Goal: Find contact information: Find contact information

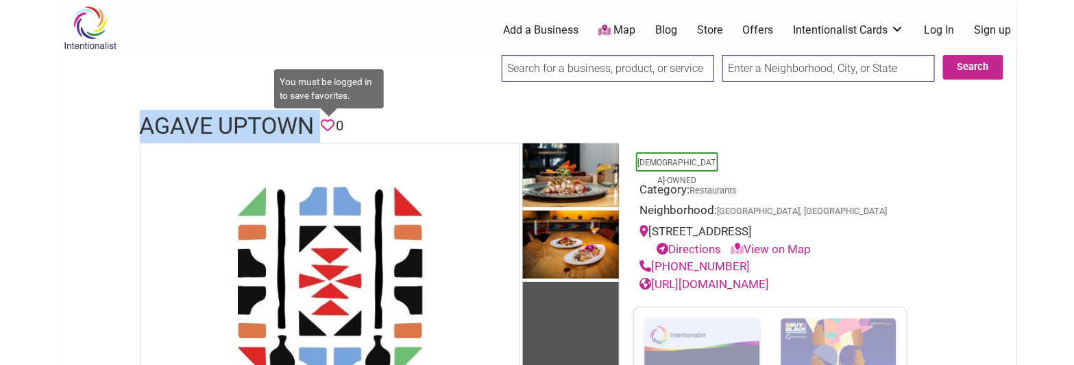
drag, startPoint x: 138, startPoint y: 127, endPoint x: 336, endPoint y: 130, distance: 198.1
click at [336, 130] on div "Agave Uptown Favorite 0" at bounding box center [537, 126] width 822 height 33
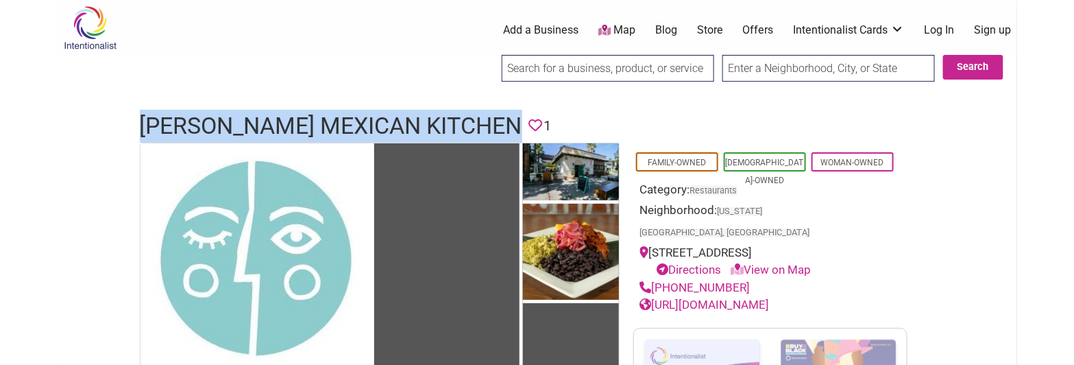
drag, startPoint x: 761, startPoint y: 262, endPoint x: 655, endPoint y: 260, distance: 105.6
click at [655, 279] on div "[PHONE_NUMBER]" at bounding box center [770, 288] width 260 height 18
copy link "[PHONE_NUMBER]"
click at [770, 297] on link "https://www.lunamexicankitchen.com/" at bounding box center [705, 304] width 130 height 14
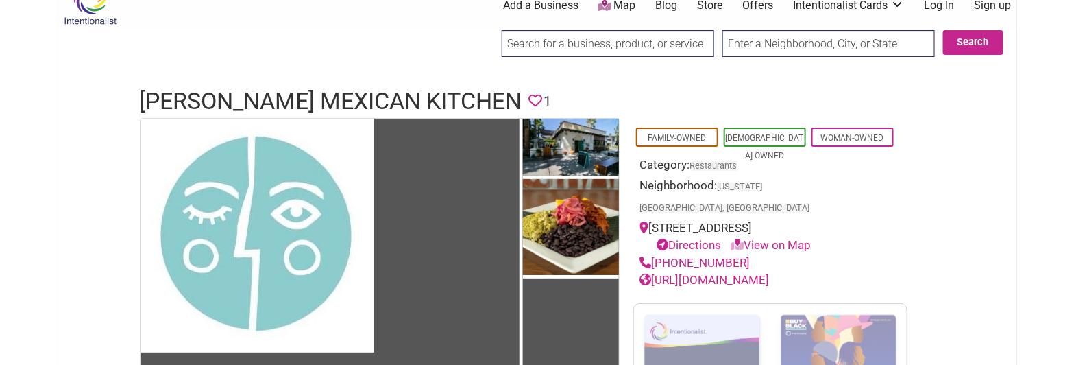
scroll to position [34, 0]
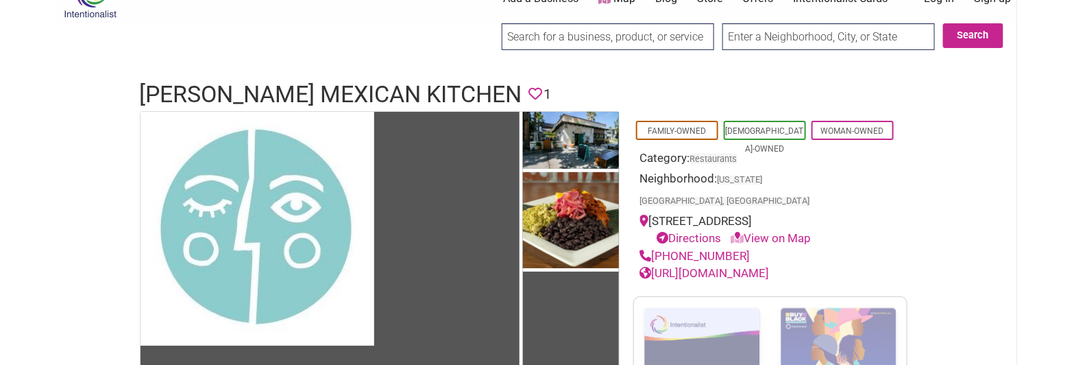
drag, startPoint x: 334, startPoint y: 46, endPoint x: 334, endPoint y: 73, distance: 27.4
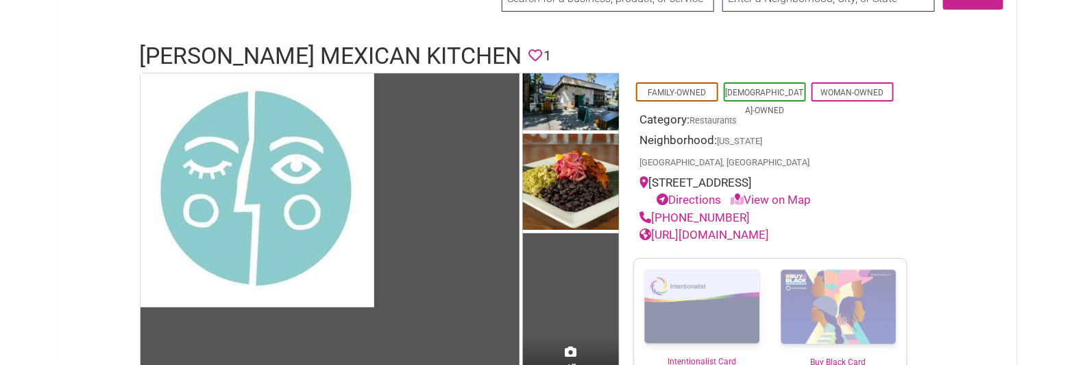
drag, startPoint x: 899, startPoint y: 102, endPoint x: 904, endPoint y: 129, distance: 27.2
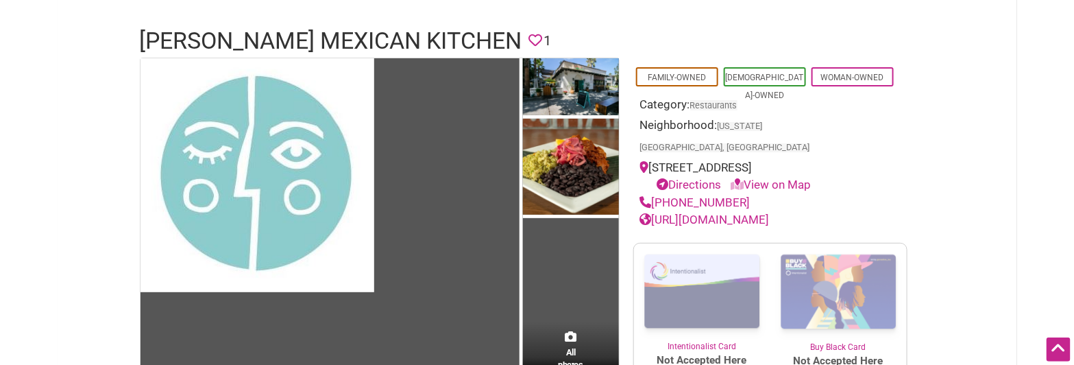
scroll to position [87, 0]
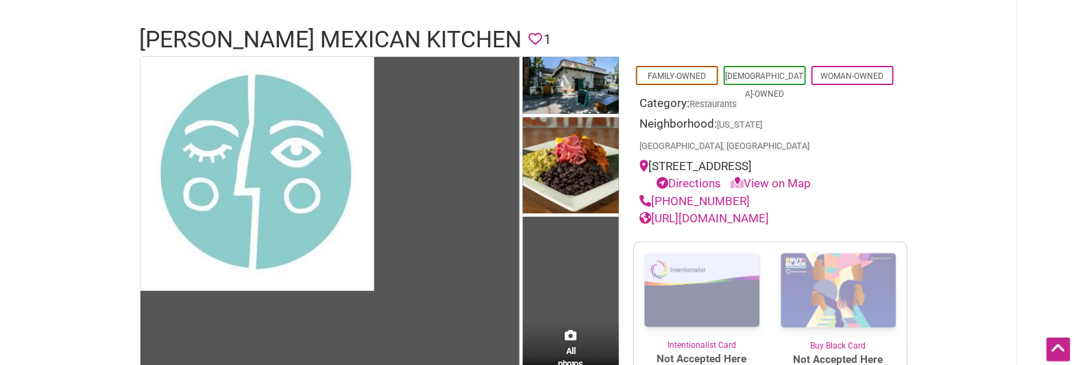
drag, startPoint x: 803, startPoint y: 134, endPoint x: 803, endPoint y: 147, distance: 13.0
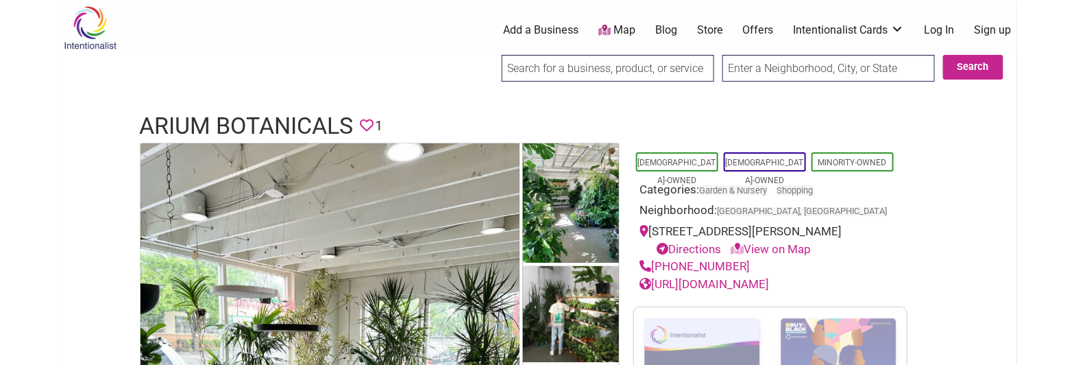
click at [227, 125] on h1 "Arium Botanicals" at bounding box center [247, 126] width 214 height 33
click at [230, 123] on h1 "Arium Botanicals" at bounding box center [247, 126] width 214 height 33
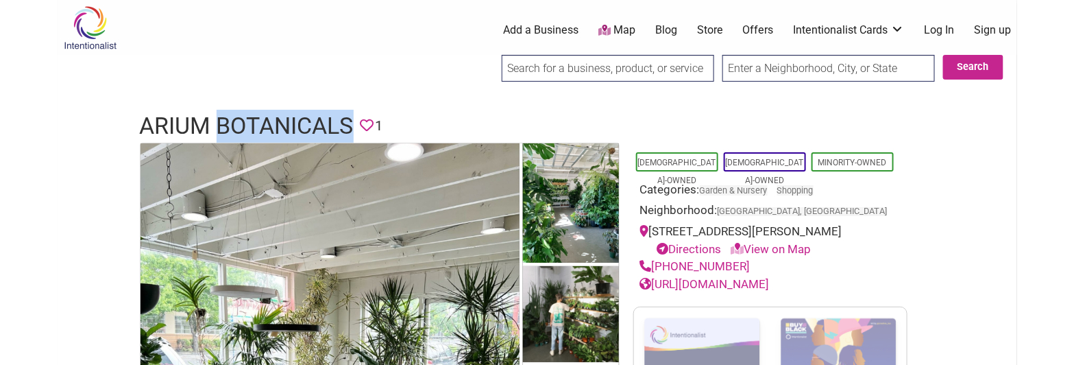
click at [230, 123] on h1 "Arium Botanicals" at bounding box center [247, 126] width 214 height 33
copy h1 "Arium Botanicals"
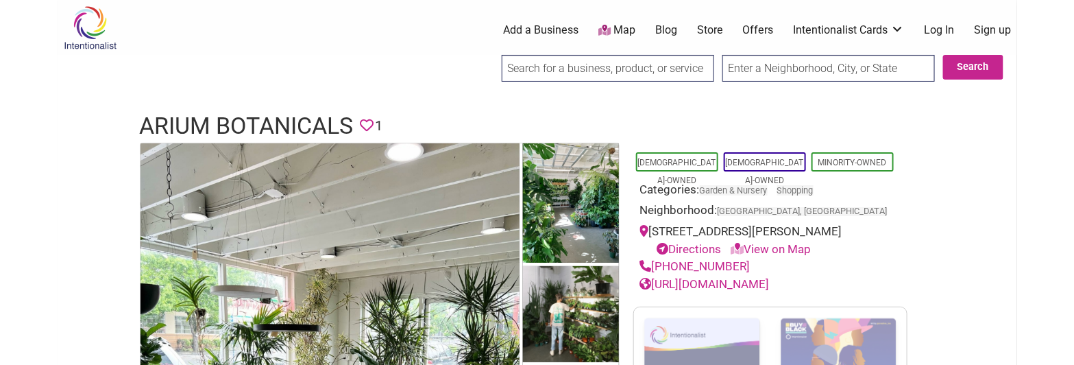
drag, startPoint x: 741, startPoint y: 278, endPoint x: 655, endPoint y: 281, distance: 85.7
click at [655, 276] on div "(503) 719-4763" at bounding box center [770, 267] width 260 height 18
copy link "(503) 719-4763"
click at [754, 291] on link "https://ariumbotanicals.com/" at bounding box center [705, 284] width 130 height 14
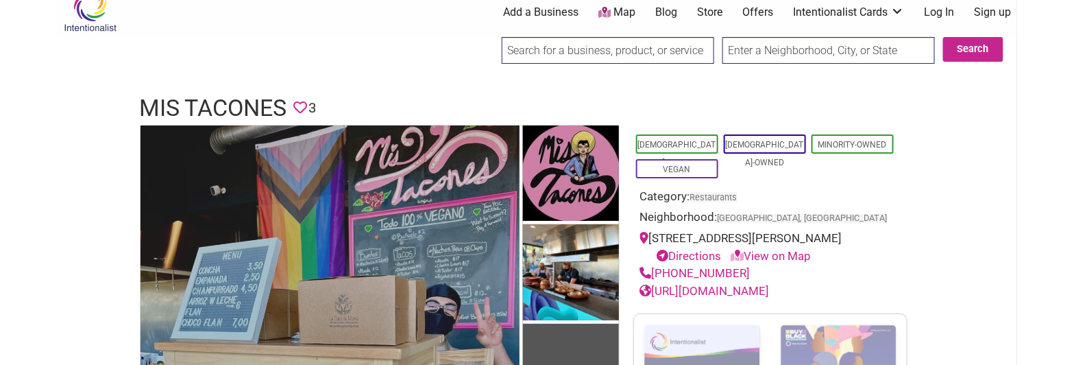
drag, startPoint x: 278, startPoint y: 105, endPoint x: 290, endPoint y: 127, distance: 25.8
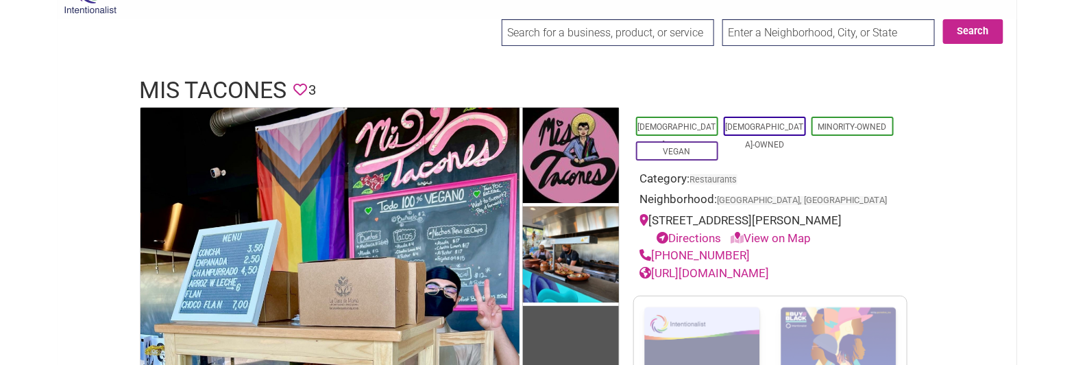
click at [216, 79] on h1 "Mis Tacones" at bounding box center [213, 90] width 147 height 33
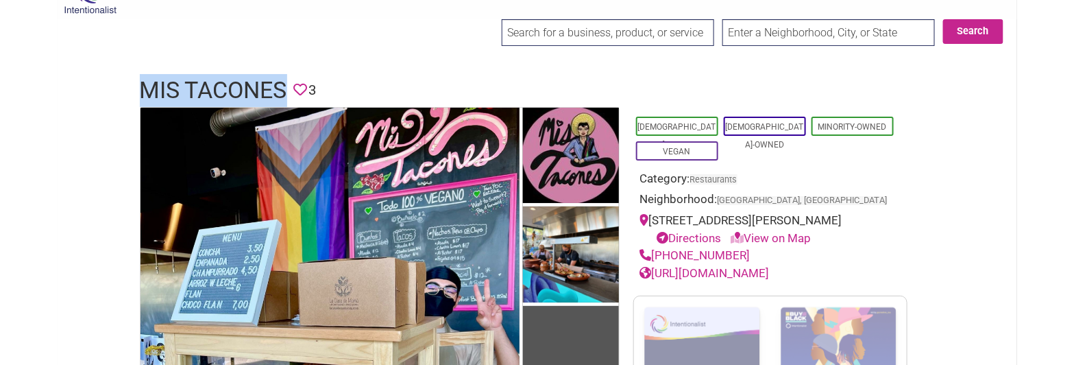
click at [216, 79] on h1 "Mis Tacones" at bounding box center [213, 90] width 147 height 33
copy h1 "Mis Tacones"
drag, startPoint x: 737, startPoint y: 254, endPoint x: 649, endPoint y: 256, distance: 87.7
click at [649, 256] on div "(503) 444-7972" at bounding box center [770, 256] width 260 height 18
copy link "(503) 444-7972"
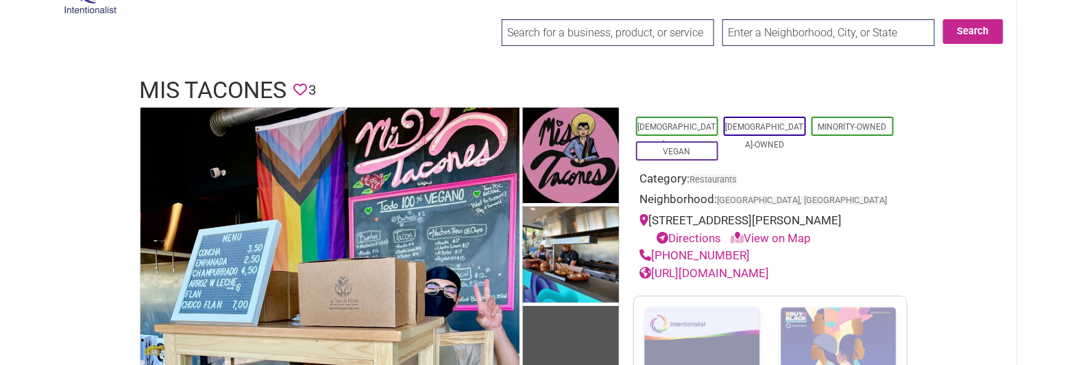
click at [770, 272] on link "https://www.facebook.com/mistaconespdx" at bounding box center [705, 273] width 130 height 14
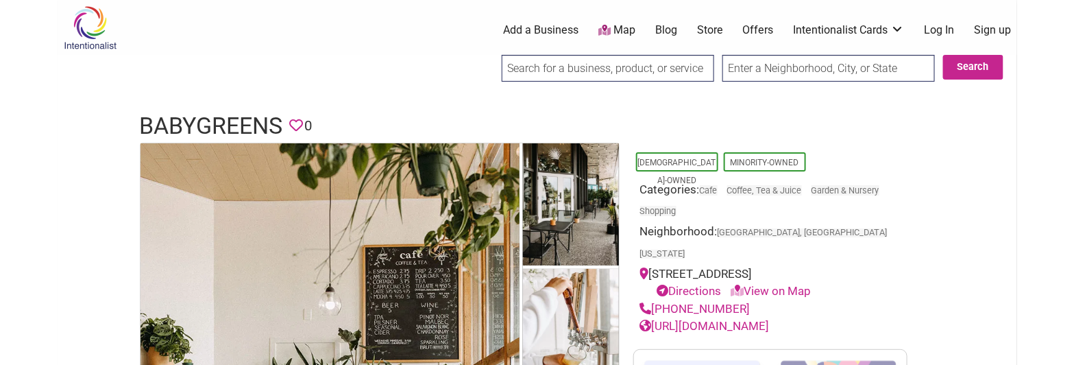
click at [200, 134] on h1 "babygreens" at bounding box center [211, 126] width 143 height 33
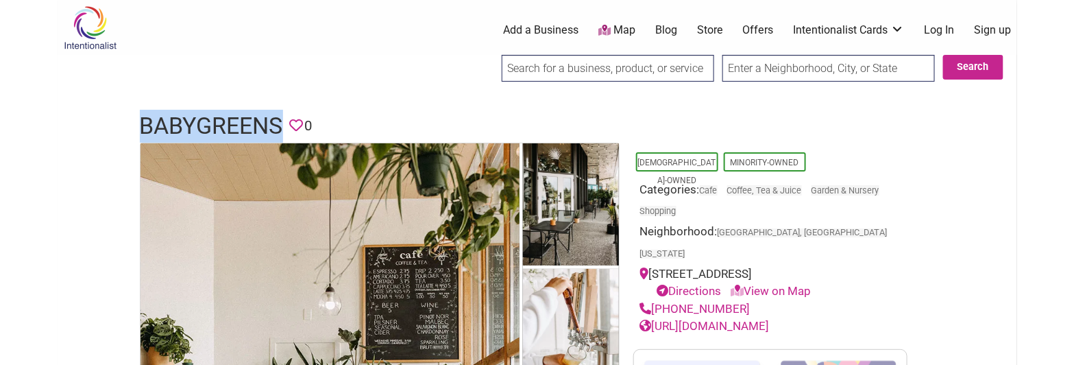
click at [200, 133] on h1 "babygreens" at bounding box center [211, 126] width 143 height 33
click at [200, 131] on h1 "babygreens" at bounding box center [211, 126] width 143 height 33
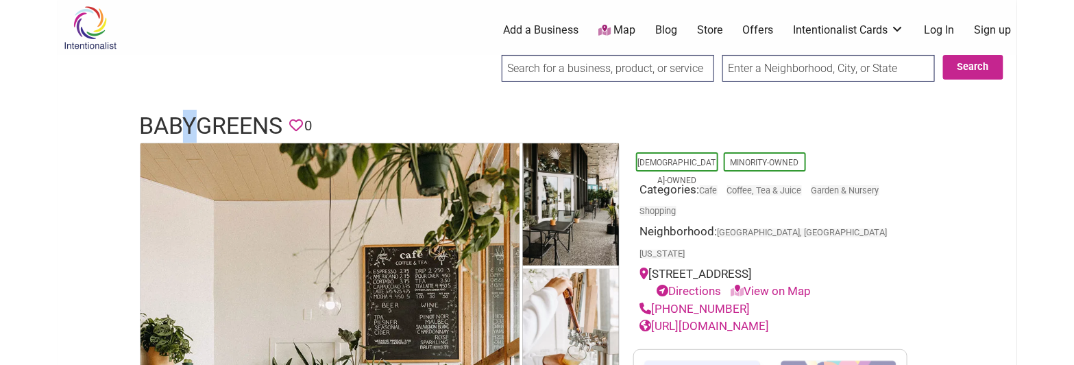
drag, startPoint x: 200, startPoint y: 125, endPoint x: 191, endPoint y: 113, distance: 15.1
click at [191, 113] on h1 "babygreens" at bounding box center [211, 126] width 143 height 33
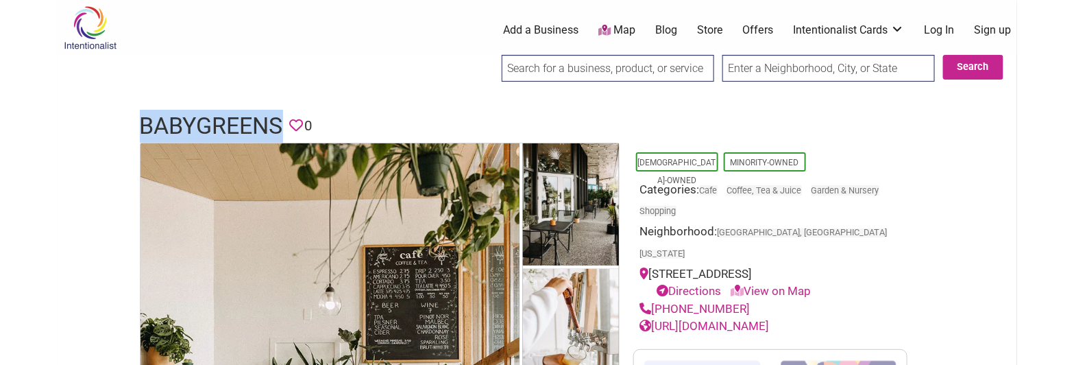
click at [191, 113] on h1 "babygreens" at bounding box center [211, 126] width 143 height 33
copy h1 "babygreens"
drag, startPoint x: 749, startPoint y: 284, endPoint x: 657, endPoint y: 288, distance: 92.6
click at [657, 300] on div "(360) 355-0759" at bounding box center [770, 309] width 260 height 18
click at [773, 300] on div "(360) 355-0759" at bounding box center [770, 309] width 260 height 18
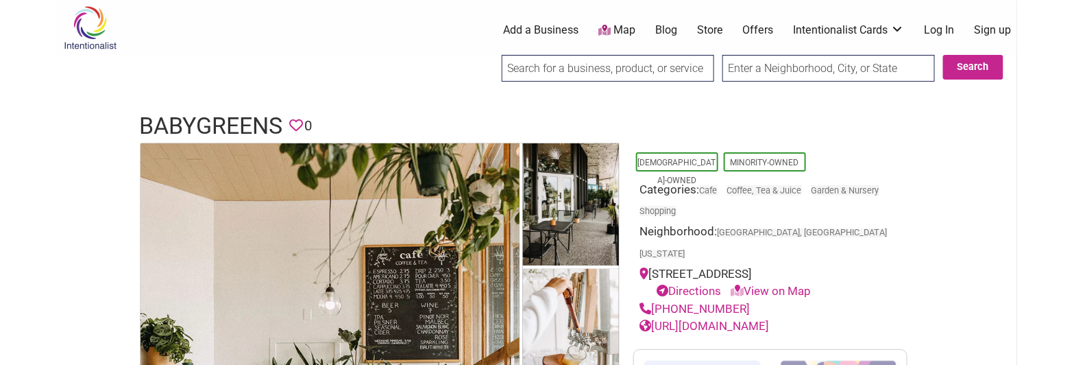
drag, startPoint x: 750, startPoint y: 290, endPoint x: 656, endPoint y: 278, distance: 95.3
click at [656, 300] on div "(360) 355-0759" at bounding box center [770, 309] width 260 height 18
copy link "(360) 355-0759"
click at [606, 112] on header "babygreens Favorite 0" at bounding box center [537, 126] width 795 height 33
drag, startPoint x: 744, startPoint y: 287, endPoint x: 652, endPoint y: 285, distance: 91.2
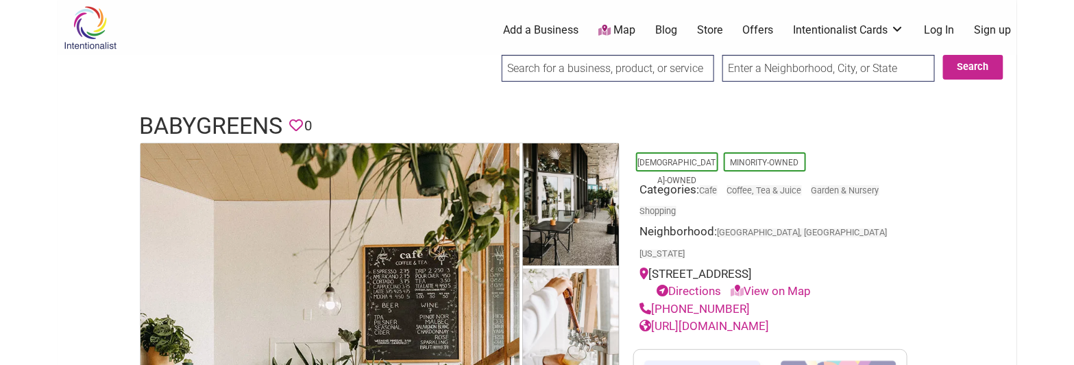
click at [652, 300] on div "(360) 355-0759" at bounding box center [770, 309] width 260 height 18
click at [769, 300] on div "(360) 355-0759" at bounding box center [770, 309] width 260 height 18
drag, startPoint x: 738, startPoint y: 282, endPoint x: 654, endPoint y: 282, distance: 83.6
click at [654, 300] on div "(360) 355-0759" at bounding box center [770, 309] width 260 height 18
copy link "(360) 355-0759"
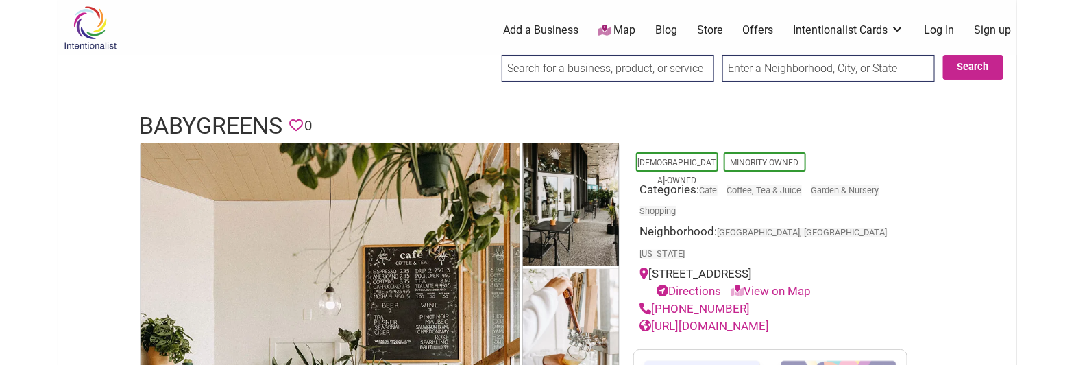
click at [834, 317] on div "https://cafe.babygreens.co/" at bounding box center [770, 326] width 260 height 18
click at [757, 319] on link "https://cafe.babygreens.co/" at bounding box center [705, 326] width 130 height 14
click at [756, 319] on link "https://cafe.babygreens.co/" at bounding box center [705, 326] width 130 height 14
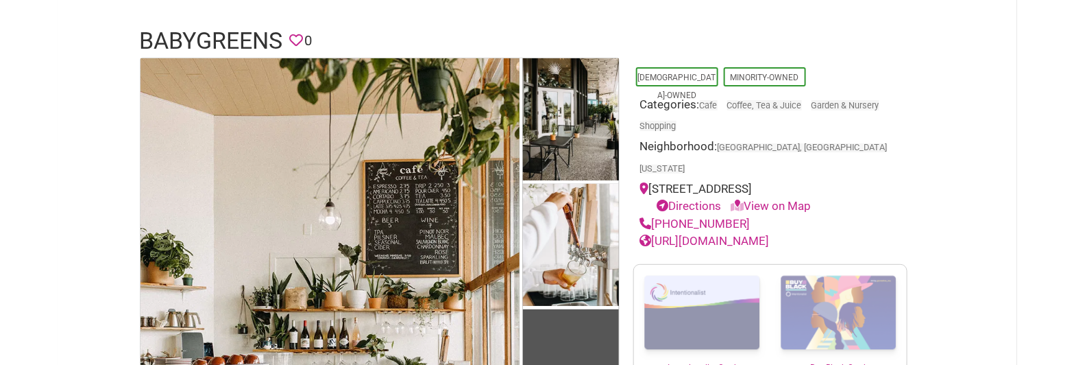
drag, startPoint x: 901, startPoint y: 191, endPoint x: 929, endPoint y: 243, distance: 59.2
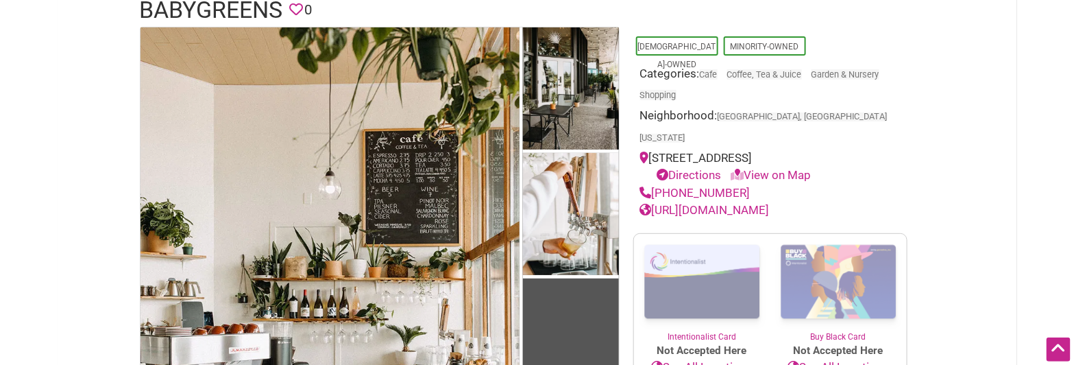
drag, startPoint x: 924, startPoint y: 175, endPoint x: 930, endPoint y: 195, distance: 21.5
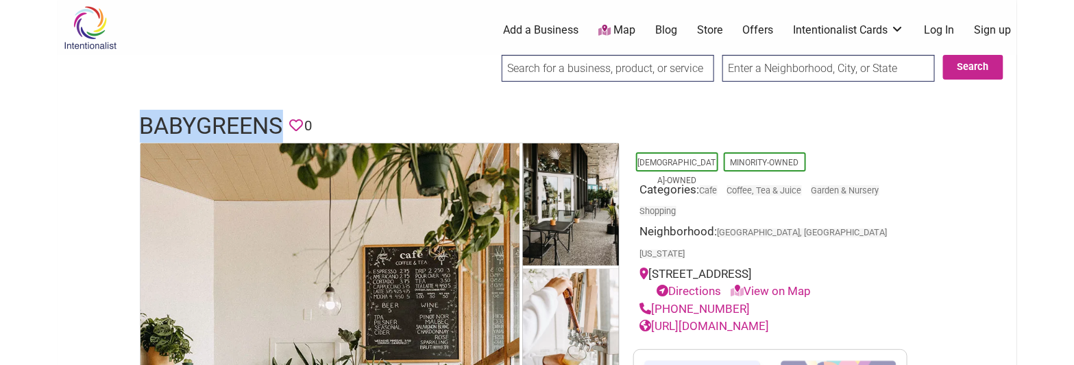
drag, startPoint x: 142, startPoint y: 120, endPoint x: 278, endPoint y: 122, distance: 135.7
click at [278, 122] on h1 "babygreens" at bounding box center [211, 126] width 143 height 33
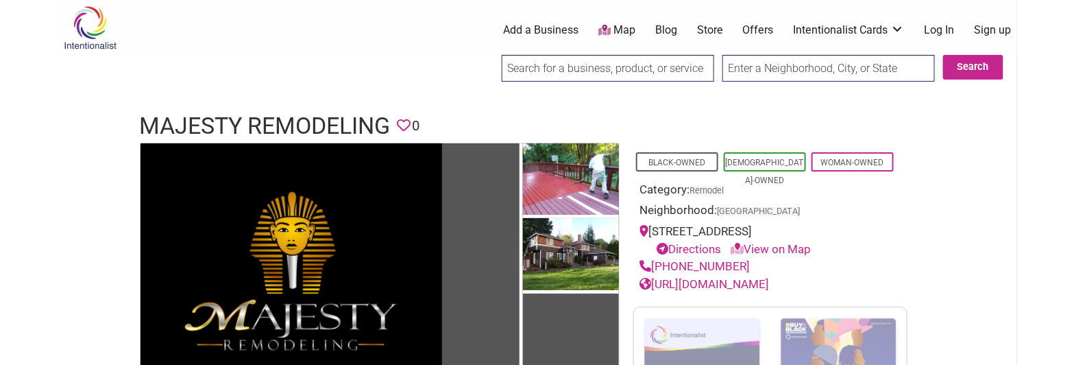
click at [259, 132] on h1 "Majesty Remodeling" at bounding box center [265, 126] width 251 height 33
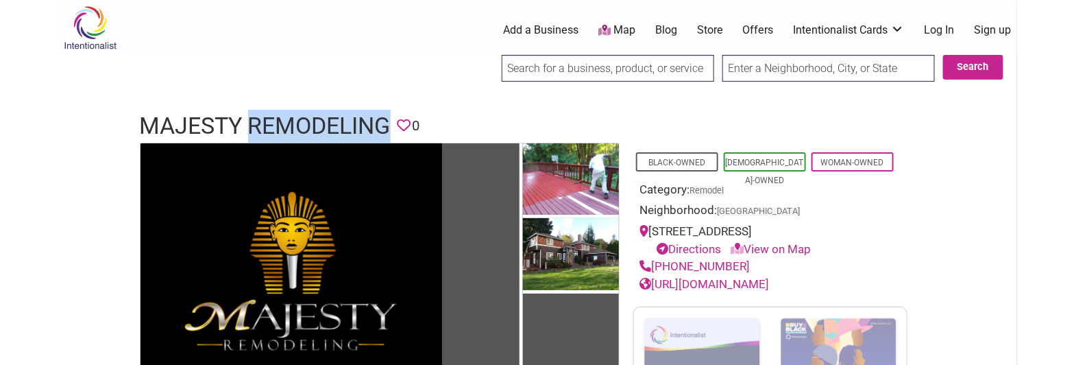
click at [259, 132] on h1 "Majesty Remodeling" at bounding box center [265, 126] width 251 height 33
copy h1 "Majesty Remodeling"
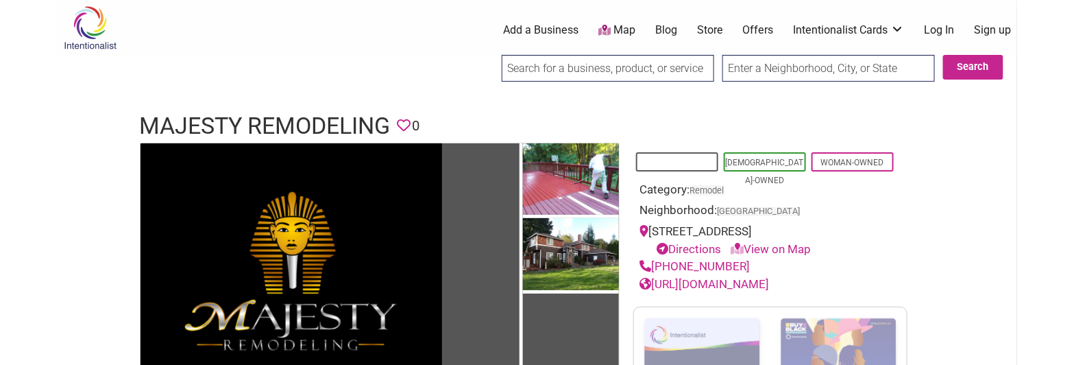
scroll to position [3, 0]
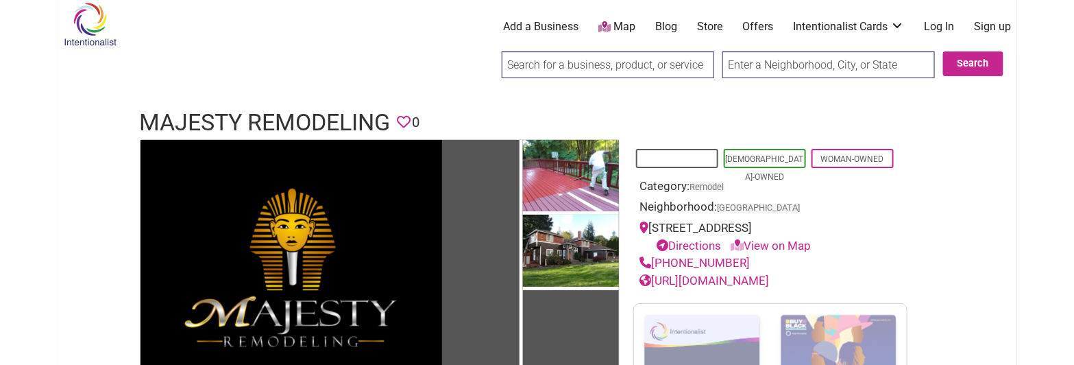
drag, startPoint x: 694, startPoint y: 119, endPoint x: 715, endPoint y: 162, distance: 47.8
drag, startPoint x: 754, startPoint y: 284, endPoint x: 654, endPoint y: 278, distance: 99.6
click at [654, 272] on div "[PHONE_NUMBER]" at bounding box center [770, 263] width 260 height 18
copy link "[PHONE_NUMBER]"
drag, startPoint x: 854, startPoint y: 278, endPoint x: 844, endPoint y: 280, distance: 9.8
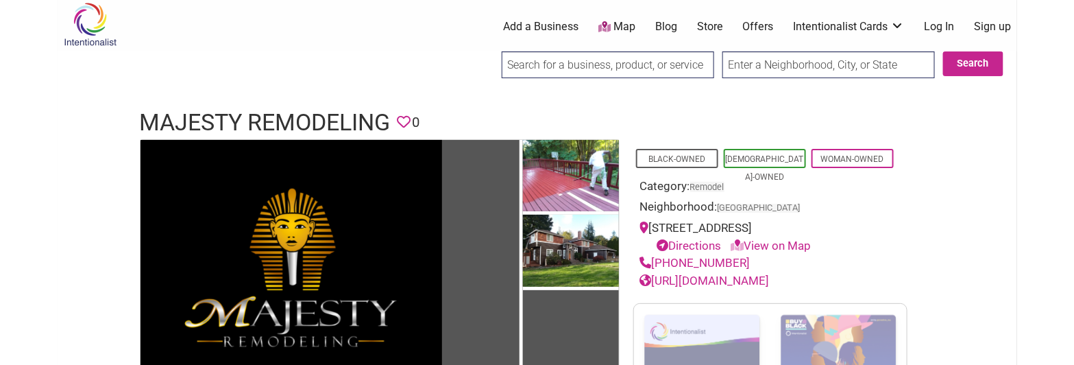
click at [854, 272] on div "[PHONE_NUMBER]" at bounding box center [770, 263] width 260 height 18
click at [709, 287] on link "[URL][DOMAIN_NAME]" at bounding box center [705, 280] width 130 height 14
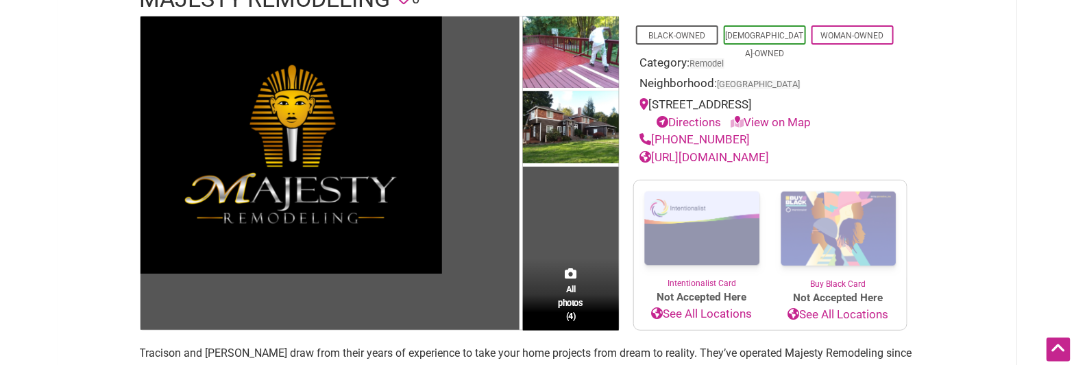
drag, startPoint x: 938, startPoint y: 210, endPoint x: 935, endPoint y: 241, distance: 31.0
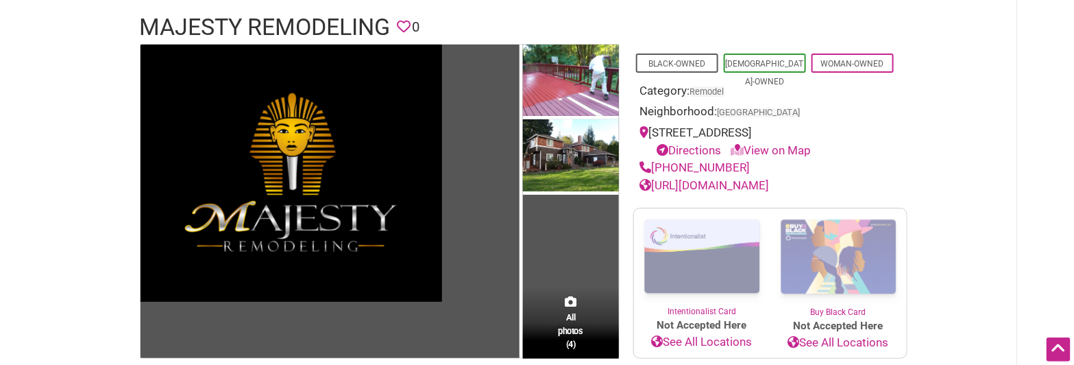
drag, startPoint x: 782, startPoint y: 112, endPoint x: 772, endPoint y: 69, distance: 44.4
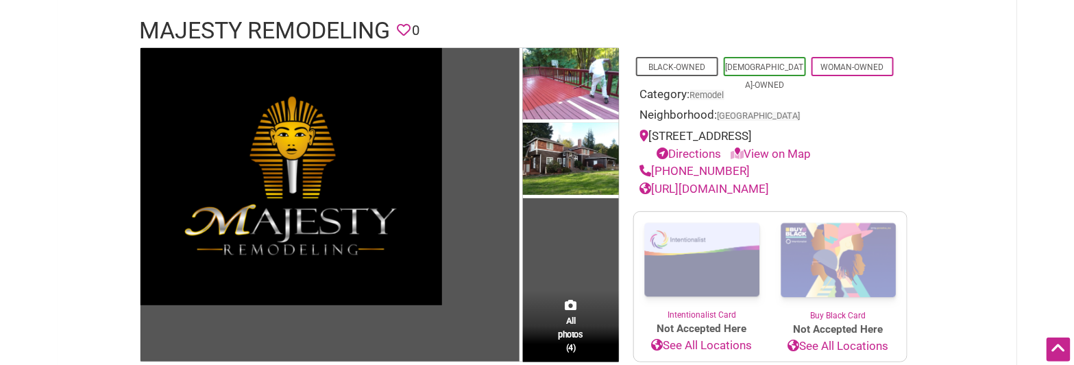
click at [210, 33] on h1 "Majesty Remodeling" at bounding box center [265, 30] width 251 height 33
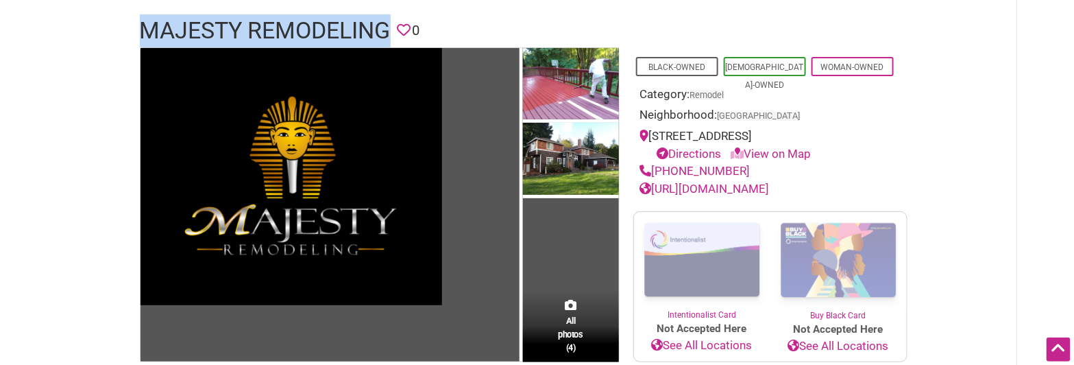
click at [210, 33] on h1 "Majesty Remodeling" at bounding box center [265, 30] width 251 height 33
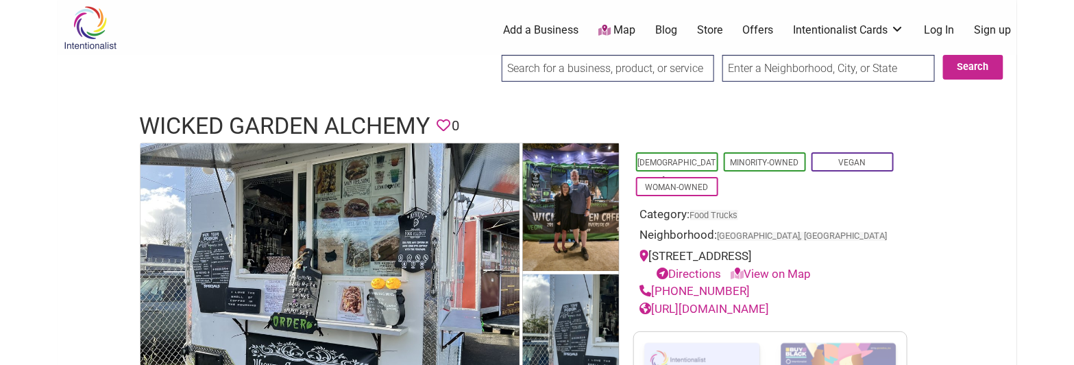
click at [334, 128] on h1 "Wicked Garden Alchemy" at bounding box center [285, 126] width 291 height 33
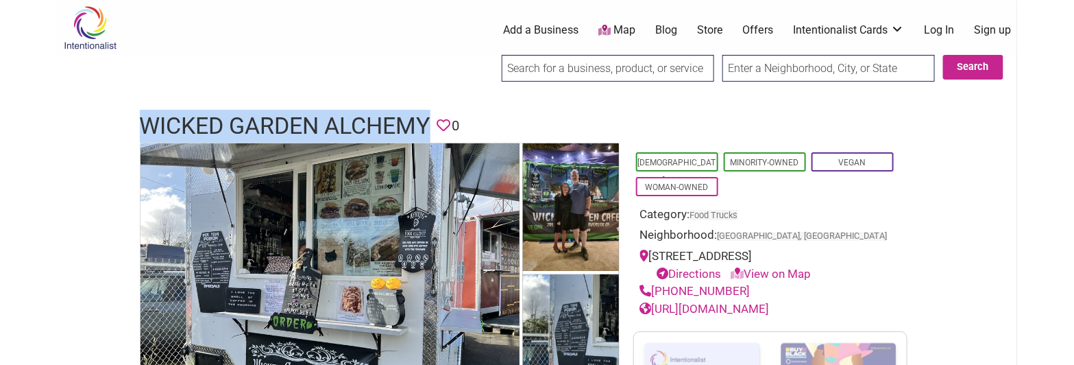
click at [334, 128] on h1 "Wicked Garden Alchemy" at bounding box center [285, 126] width 291 height 33
copy h1 "Wicked Garden Alchemy"
drag, startPoint x: 740, startPoint y: 292, endPoint x: 654, endPoint y: 293, distance: 86.4
click at [654, 293] on div "(209) 534-0432" at bounding box center [770, 291] width 260 height 18
copy link "(209) 534-0432"
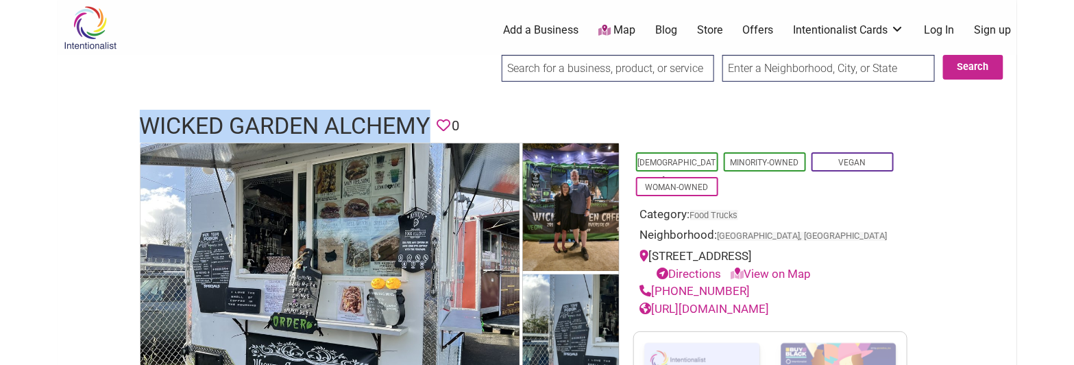
click at [770, 312] on link "https://wickedgardenalchemy.com/" at bounding box center [705, 309] width 130 height 14
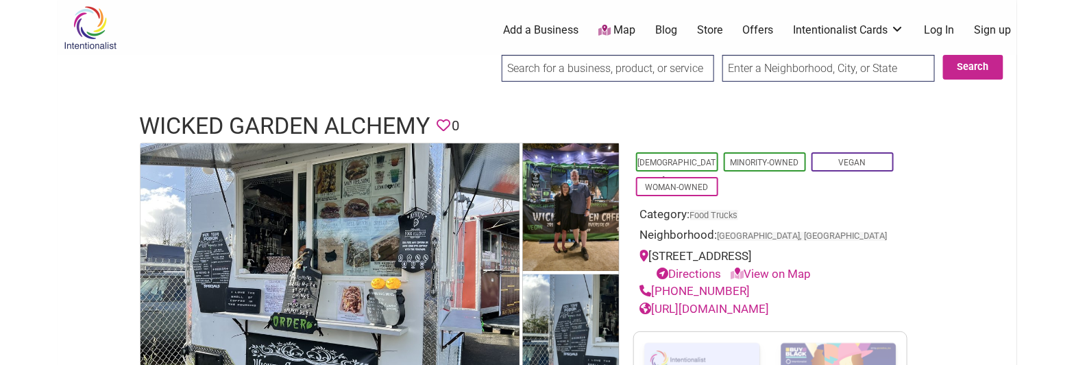
click at [308, 113] on h1 "Wicked Garden Alchemy" at bounding box center [285, 126] width 291 height 33
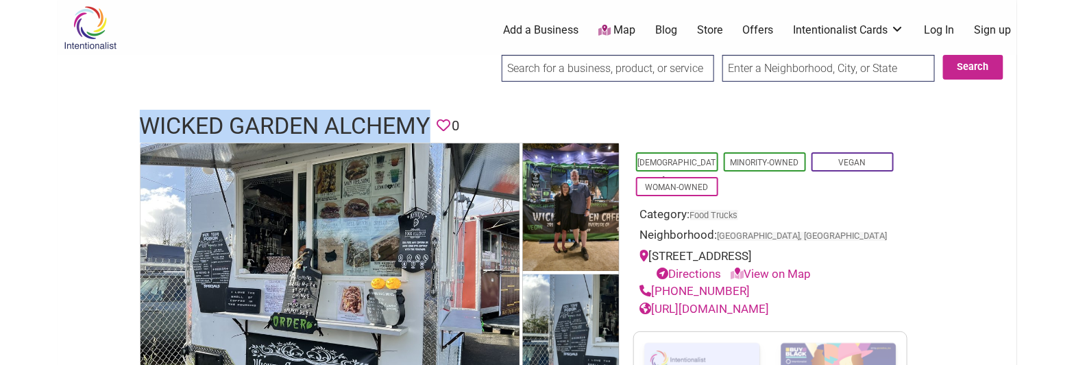
click at [308, 113] on h1 "Wicked Garden Alchemy" at bounding box center [285, 126] width 291 height 33
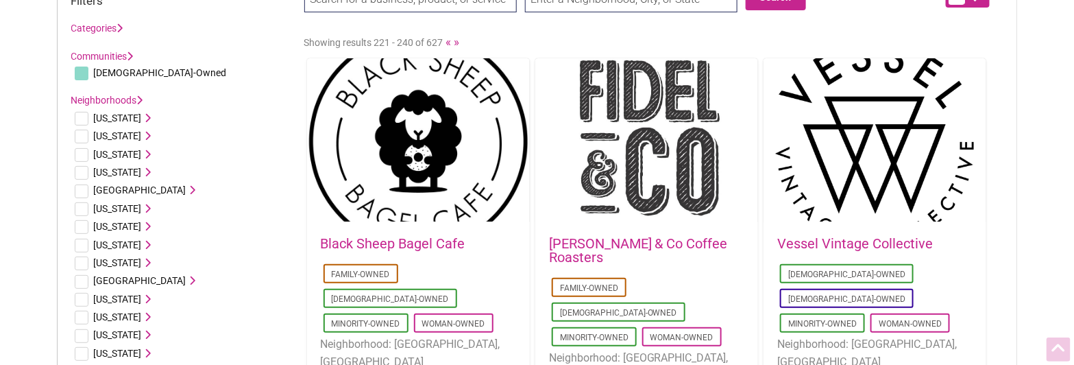
scroll to position [103, 0]
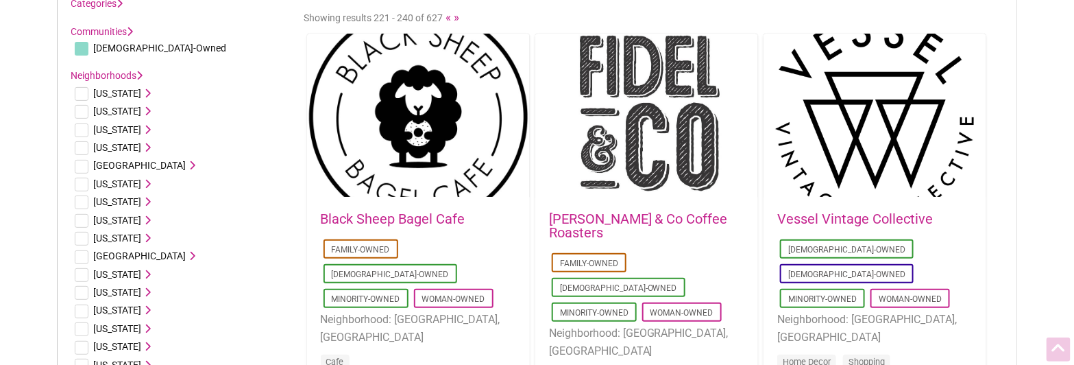
drag, startPoint x: 286, startPoint y: 94, endPoint x: 286, endPoint y: 130, distance: 35.6
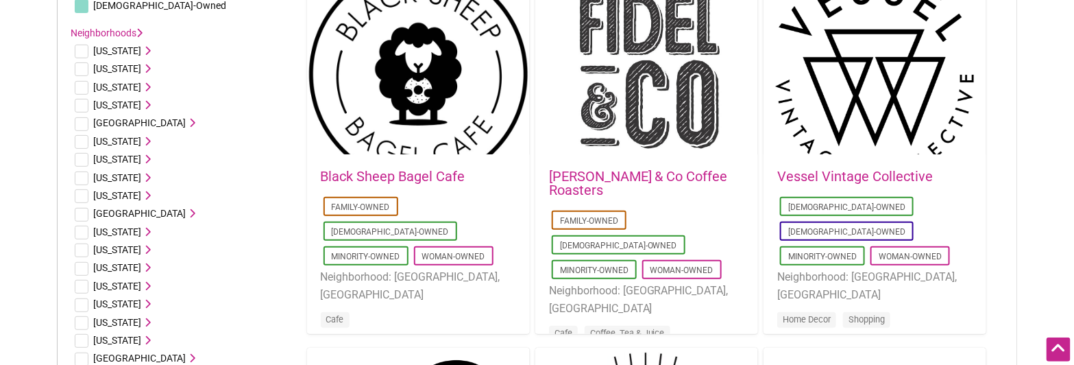
drag, startPoint x: 993, startPoint y: 67, endPoint x: 1006, endPoint y: 129, distance: 63.0
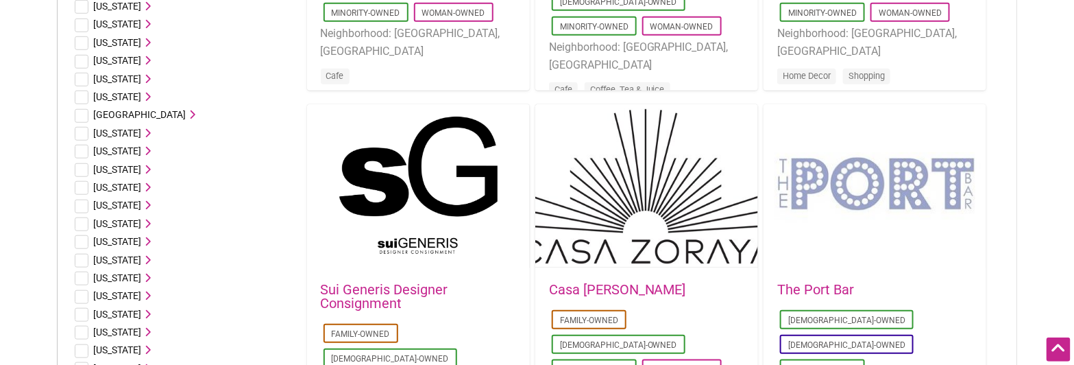
drag, startPoint x: 1056, startPoint y: 121, endPoint x: 828, endPoint y: 111, distance: 228.4
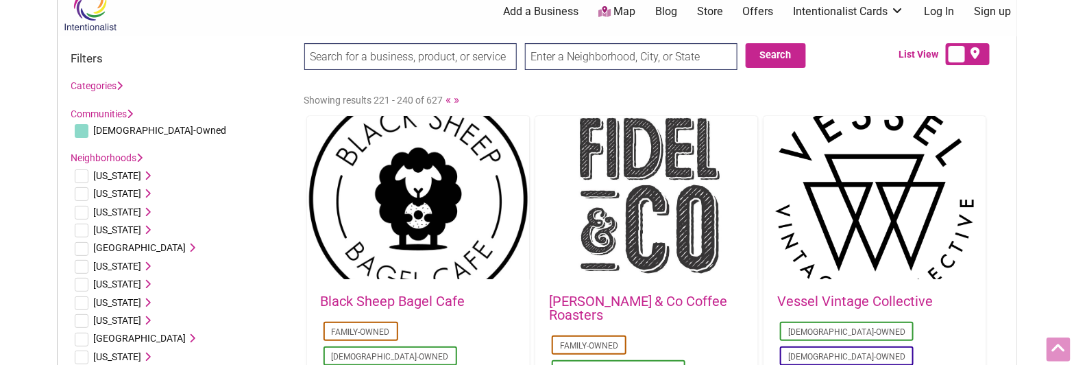
scroll to position [0, 0]
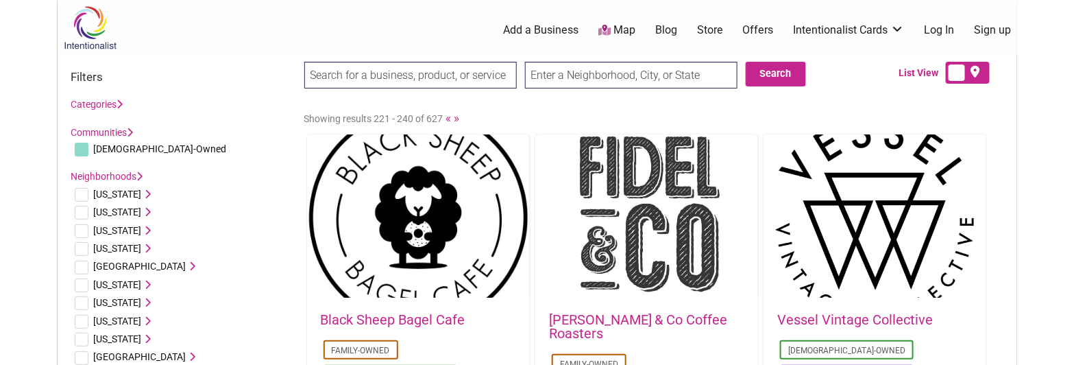
drag, startPoint x: 260, startPoint y: 162, endPoint x: 277, endPoint y: 91, distance: 73.3
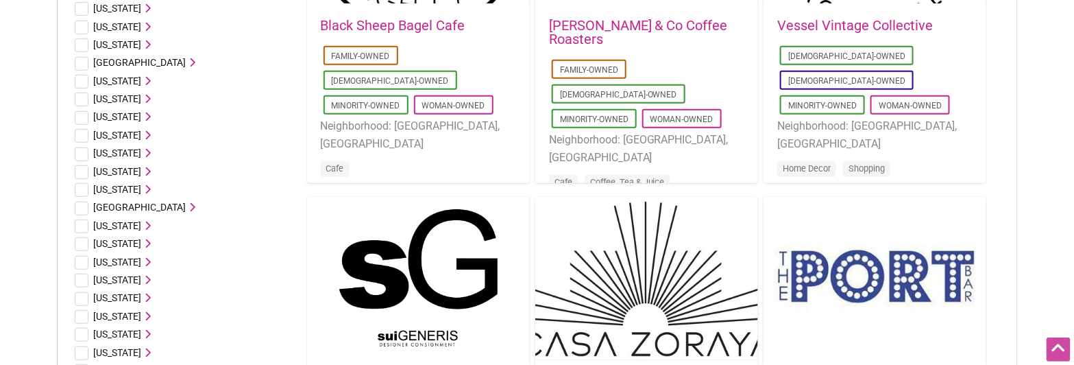
drag, startPoint x: 1049, startPoint y: 129, endPoint x: 1051, endPoint y: 198, distance: 69.2
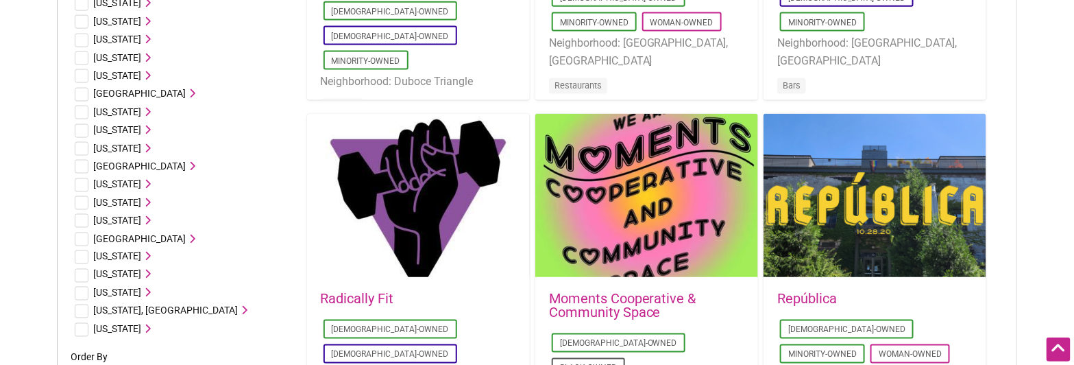
drag, startPoint x: 1038, startPoint y: 141, endPoint x: 1042, endPoint y: 203, distance: 61.8
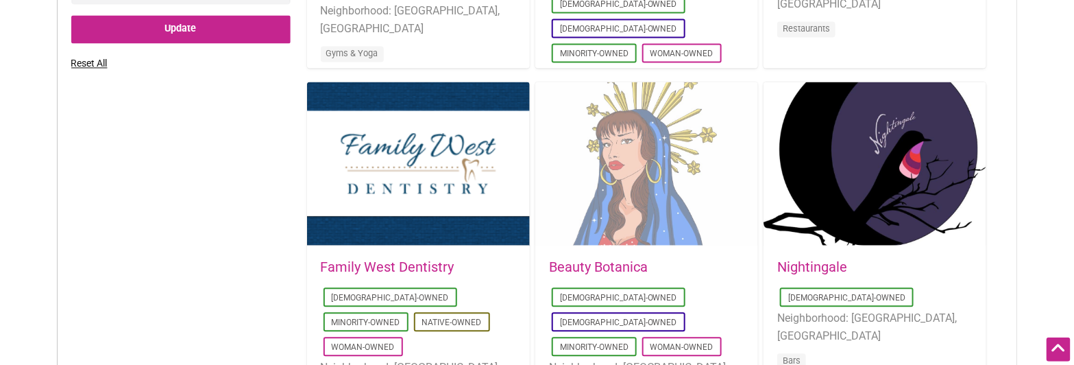
drag, startPoint x: 1007, startPoint y: 131, endPoint x: 660, endPoint y: 180, distance: 350.2
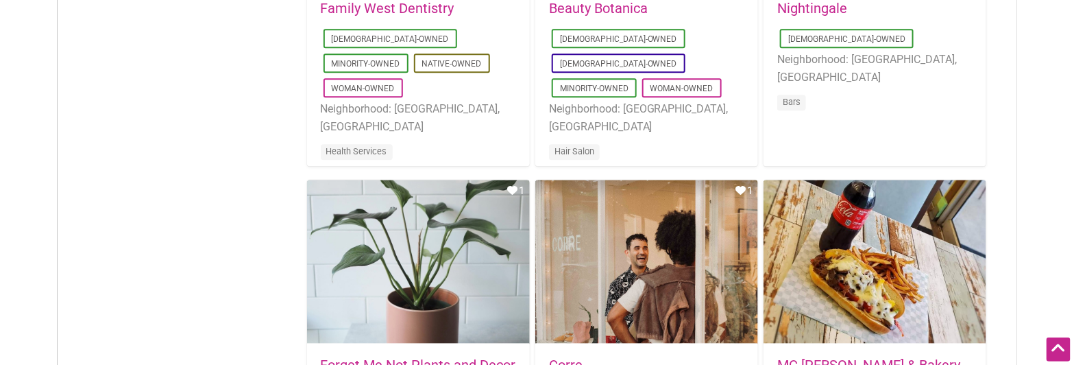
scroll to position [1556, 0]
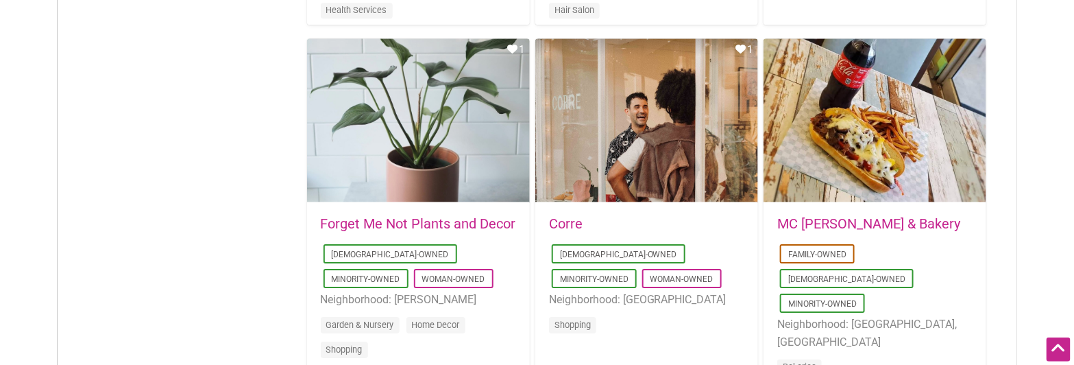
drag, startPoint x: 1027, startPoint y: 106, endPoint x: 1006, endPoint y: 178, distance: 74.4
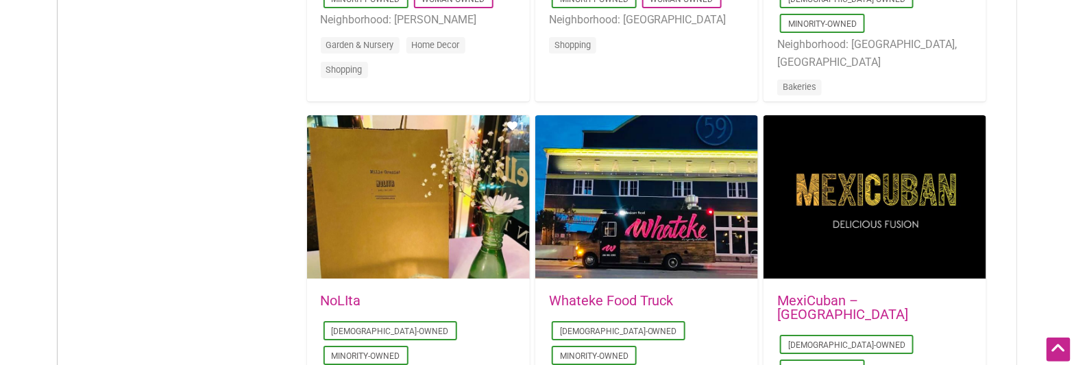
drag, startPoint x: 1060, startPoint y: 90, endPoint x: 1062, endPoint y: 167, distance: 76.1
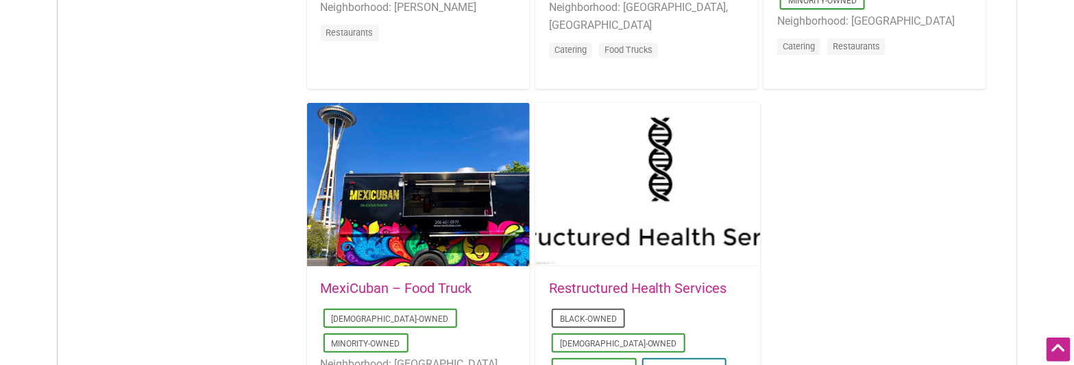
drag, startPoint x: 1030, startPoint y: 119, endPoint x: 1031, endPoint y: 199, distance: 80.9
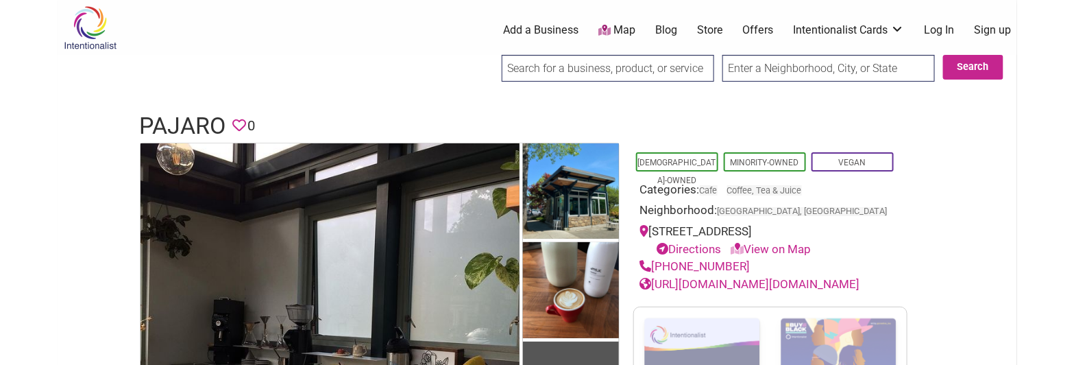
click at [181, 115] on h1 "Pajaro" at bounding box center [183, 126] width 86 height 33
copy h1 "Pajaro"
drag, startPoint x: 748, startPoint y: 264, endPoint x: 656, endPoint y: 262, distance: 91.8
click at [656, 262] on div "(925) 642-7782" at bounding box center [770, 267] width 260 height 18
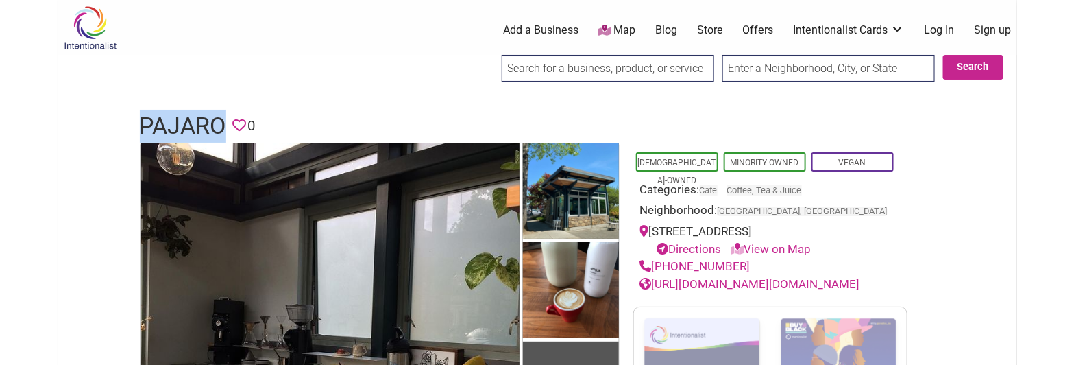
copy link "(925) 642-7782"
click at [783, 282] on link "https://www.facebook.com/el.pajaro.co/" at bounding box center [750, 284] width 220 height 14
click at [702, 276] on div "https://www.facebook.com/el.pajaro.co/" at bounding box center [770, 285] width 260 height 18
click at [701, 277] on link "https://www.facebook.com/el.pajaro.co/" at bounding box center [750, 284] width 220 height 14
click at [191, 125] on h1 "Pajaro" at bounding box center [183, 126] width 86 height 33
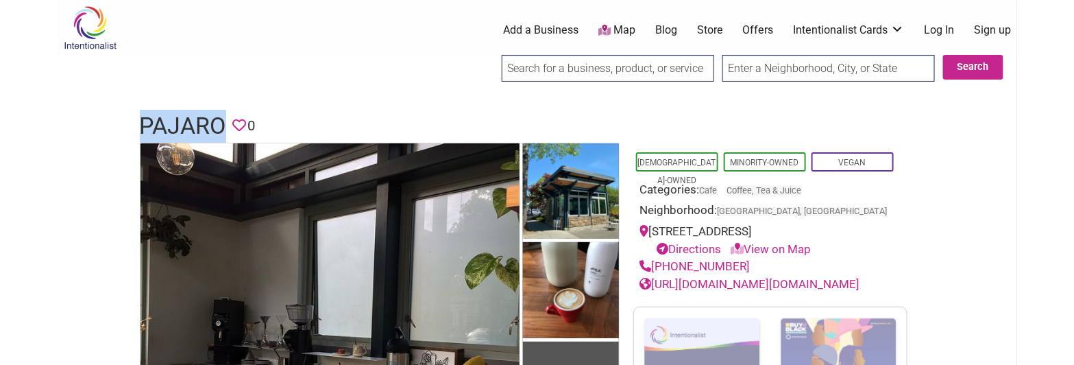
click at [191, 125] on h1 "Pajaro" at bounding box center [183, 126] width 86 height 33
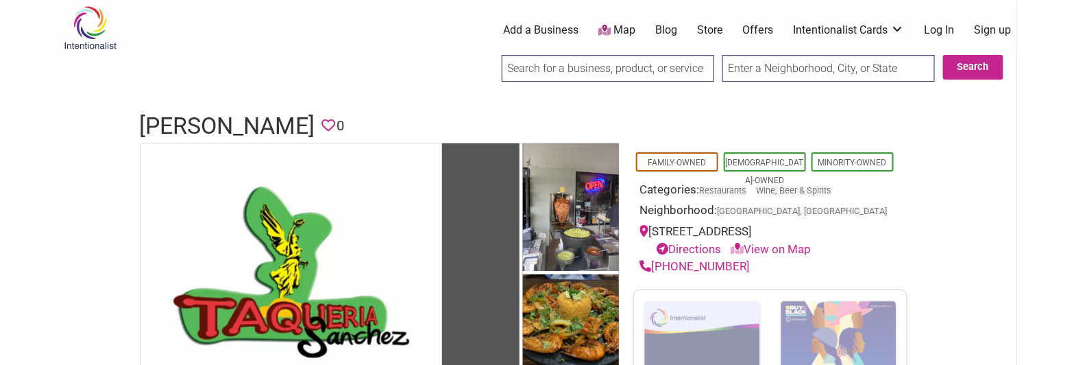
click at [312, 128] on h1 "[PERSON_NAME]" at bounding box center [227, 126] width 175 height 33
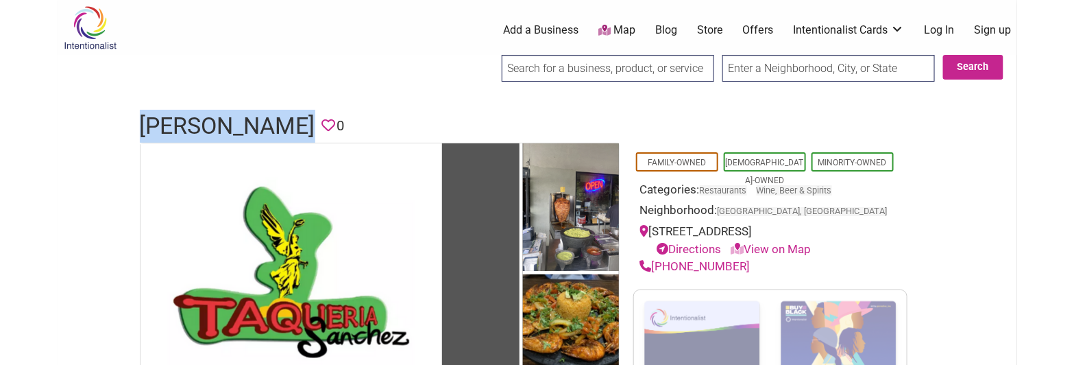
click at [312, 128] on h1 "[PERSON_NAME]" at bounding box center [227, 126] width 175 height 33
copy h1 "[PERSON_NAME]"
drag, startPoint x: 753, startPoint y: 269, endPoint x: 654, endPoint y: 267, distance: 98.7
click at [654, 267] on div "[PHONE_NUMBER]" at bounding box center [770, 267] width 260 height 18
copy link "(425) 277-4600"
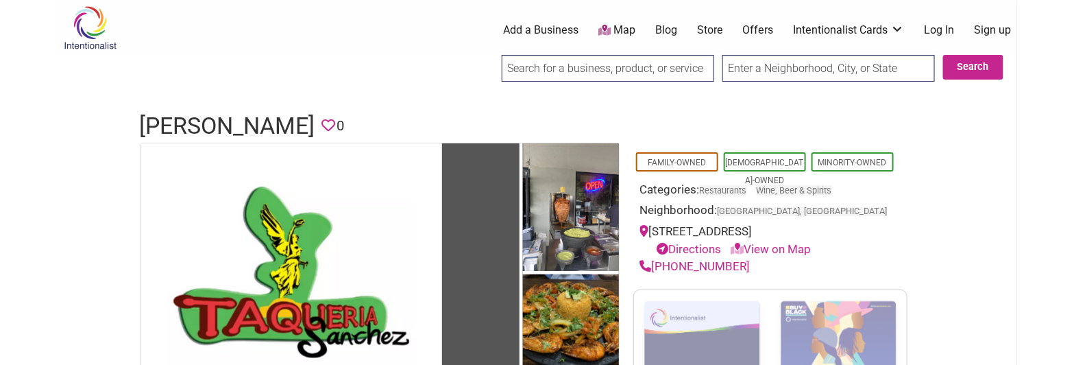
click at [267, 119] on h1 "Taqueria Sanchez" at bounding box center [227, 126] width 175 height 33
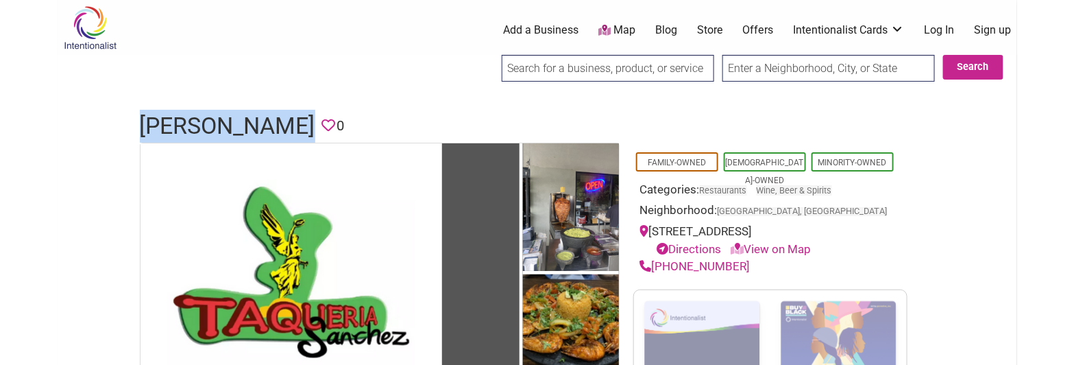
click at [267, 119] on h1 "Taqueria Sanchez" at bounding box center [227, 126] width 175 height 33
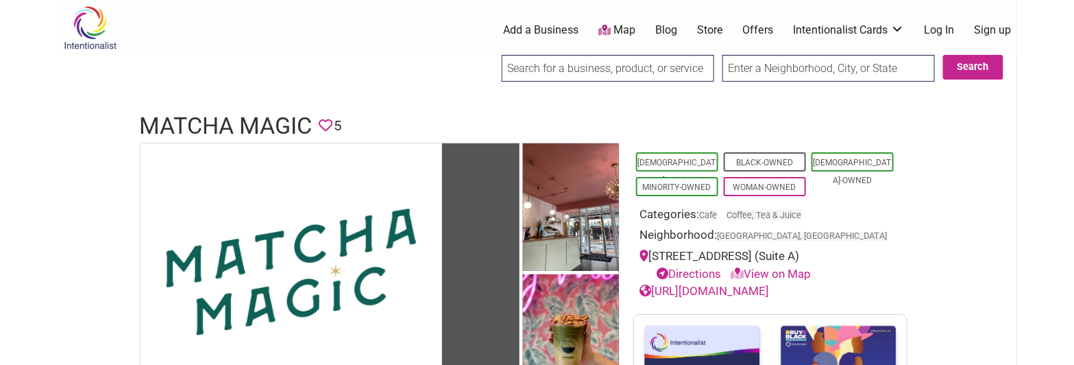
click at [221, 121] on h1 "Matcha Magic" at bounding box center [226, 126] width 173 height 33
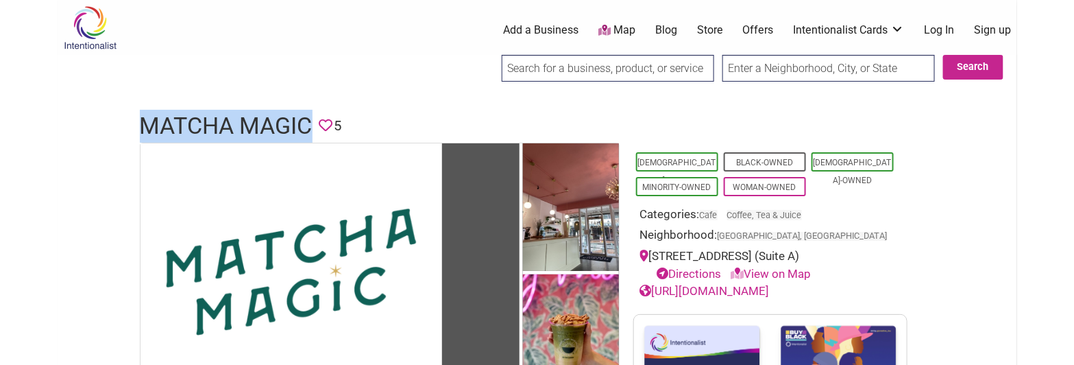
click at [221, 121] on h1 "Matcha Magic" at bounding box center [226, 126] width 173 height 33
copy h1 "Matcha Magic"
click at [879, 245] on div "Neighborhood: [GEOGRAPHIC_DATA], [GEOGRAPHIC_DATA]" at bounding box center [770, 236] width 260 height 21
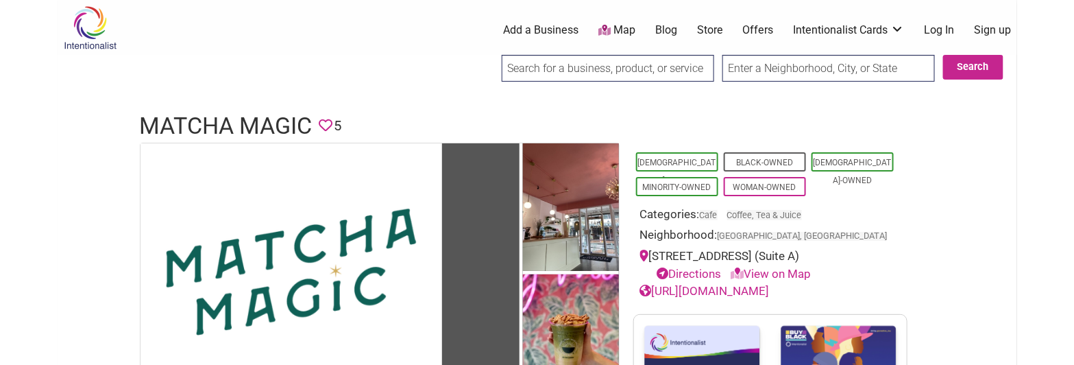
click at [770, 292] on link "[URL][DOMAIN_NAME]" at bounding box center [705, 291] width 130 height 14
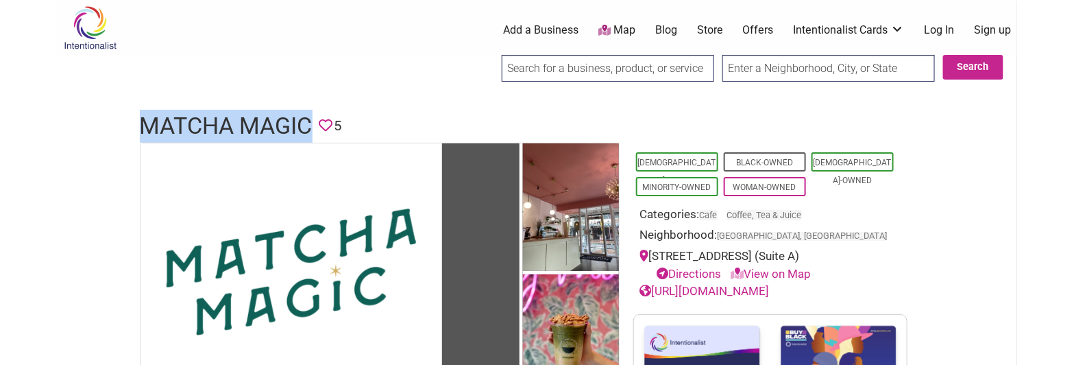
drag, startPoint x: 127, startPoint y: 119, endPoint x: 306, endPoint y: 125, distance: 179.7
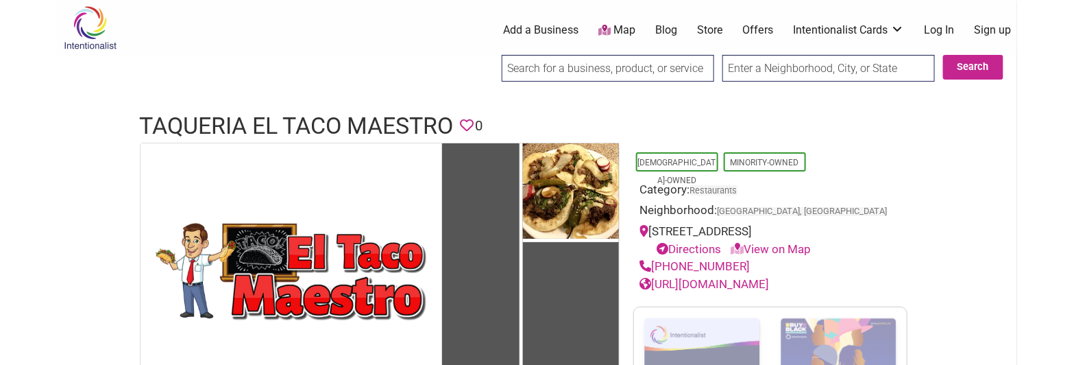
click at [378, 110] on h1 "Taqueria El Taco Maestro" at bounding box center [297, 126] width 314 height 33
click at [371, 123] on h1 "Taqueria El Taco Maestro" at bounding box center [297, 126] width 314 height 33
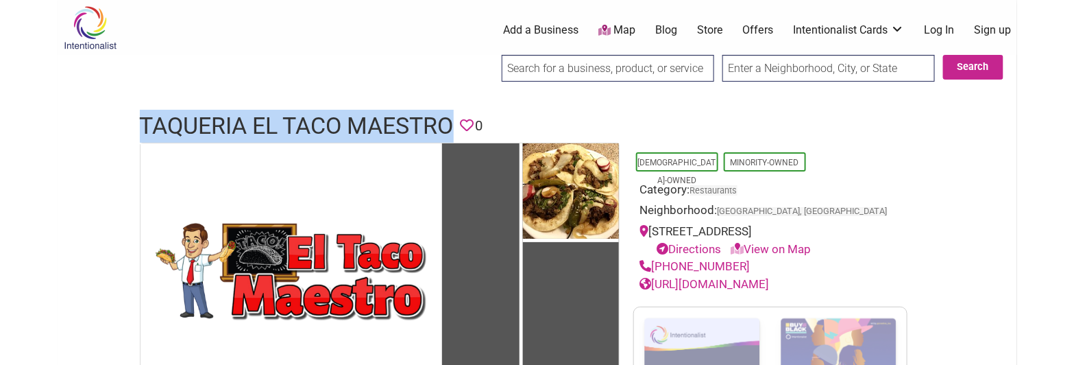
click at [371, 123] on h1 "Taqueria El Taco Maestro" at bounding box center [297, 126] width 314 height 33
drag, startPoint x: 742, startPoint y: 265, endPoint x: 652, endPoint y: 262, distance: 90.5
click at [652, 262] on div "(425) 235-5700" at bounding box center [770, 267] width 260 height 18
copy link "(425) 235-5700"
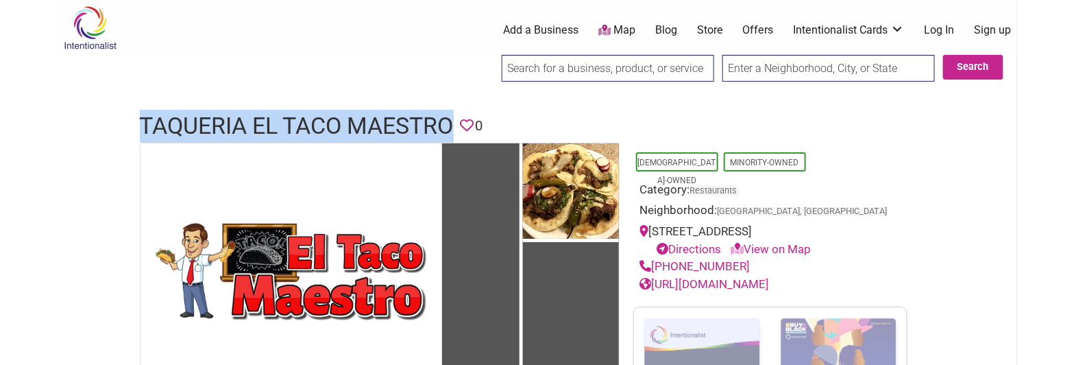
click at [770, 281] on link "https://www.tacomaestro.com/" at bounding box center [705, 284] width 130 height 14
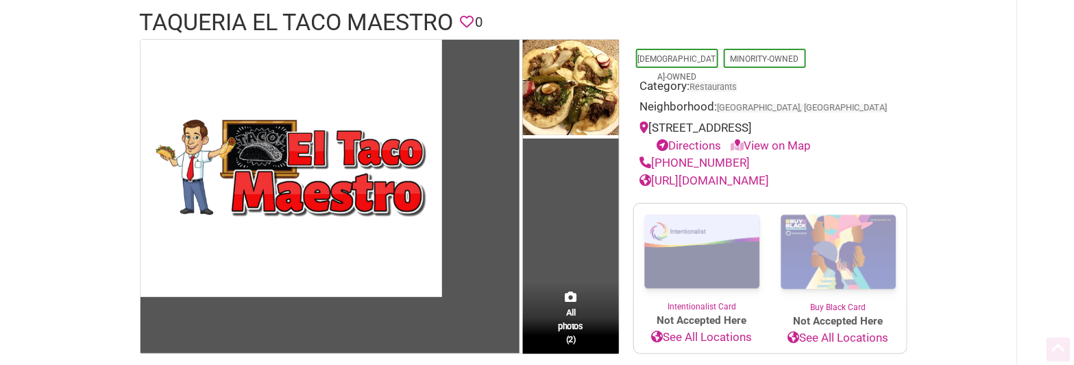
drag, startPoint x: 924, startPoint y: 200, endPoint x: 920, endPoint y: 224, distance: 24.3
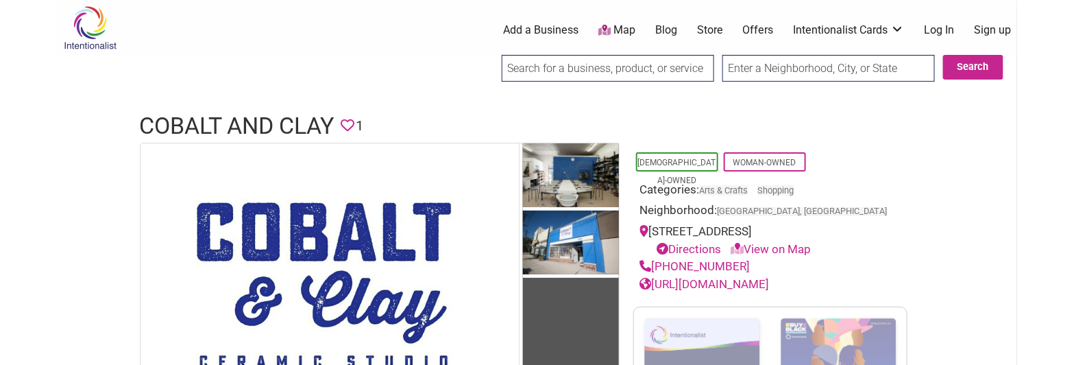
click at [302, 117] on h1 "Cobalt and Clay" at bounding box center [237, 126] width 195 height 33
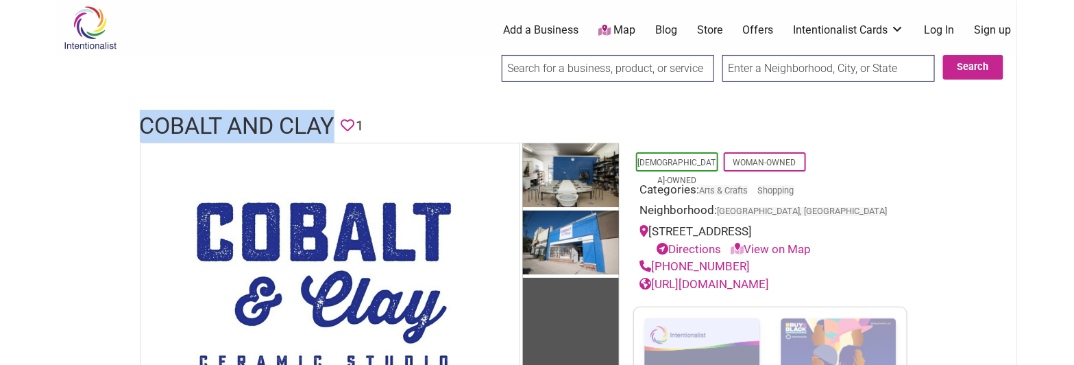
click at [302, 117] on h1 "Cobalt and Clay" at bounding box center [237, 126] width 195 height 33
copy h1 "Cobalt and Clay"
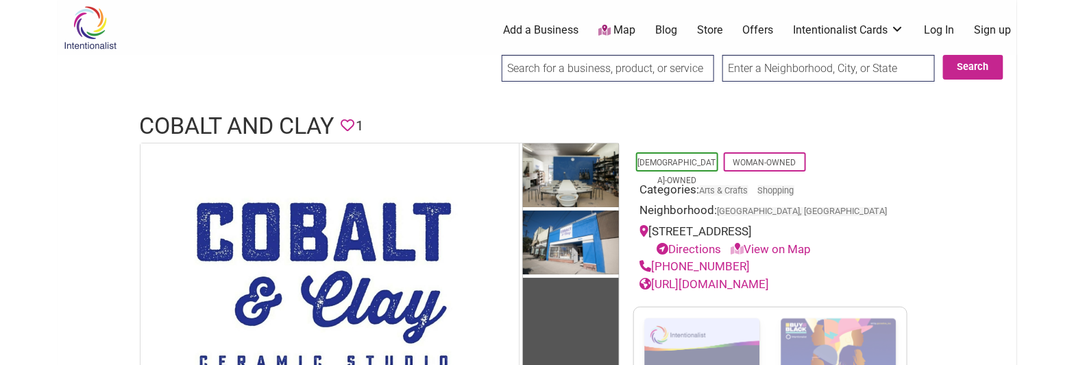
click at [777, 261] on div "[PHONE_NUMBER]" at bounding box center [770, 267] width 260 height 18
drag, startPoint x: 744, startPoint y: 266, endPoint x: 654, endPoint y: 263, distance: 90.5
click at [654, 263] on div "[PHONE_NUMBER]" at bounding box center [770, 267] width 260 height 18
copy link "(323) 522-6717"
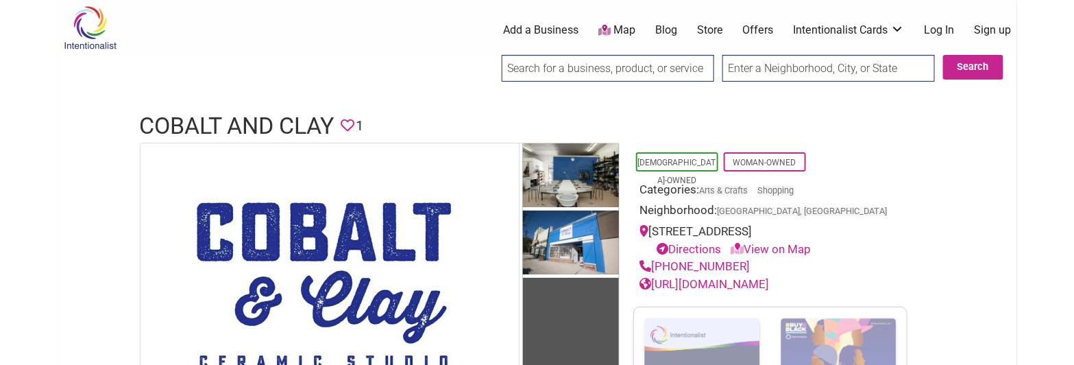
click at [768, 289] on link "http://www.cobaltandclay.com/classes.html" at bounding box center [705, 284] width 130 height 14
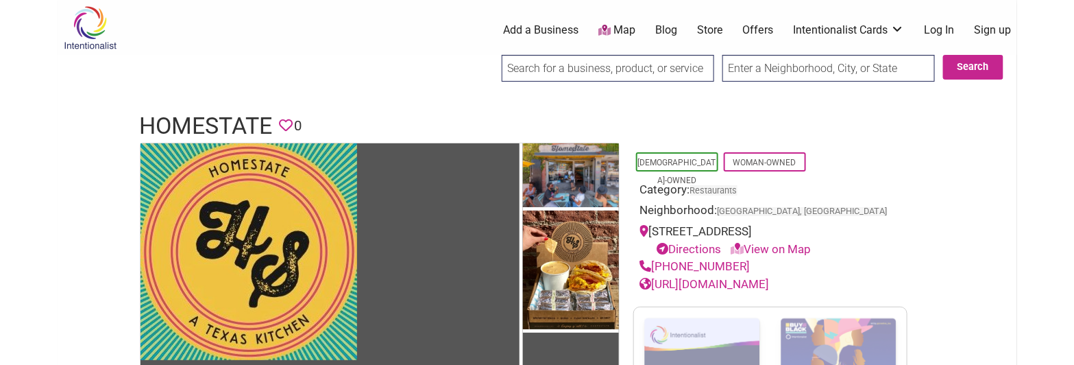
click at [241, 123] on h1 "HomeState" at bounding box center [206, 126] width 133 height 33
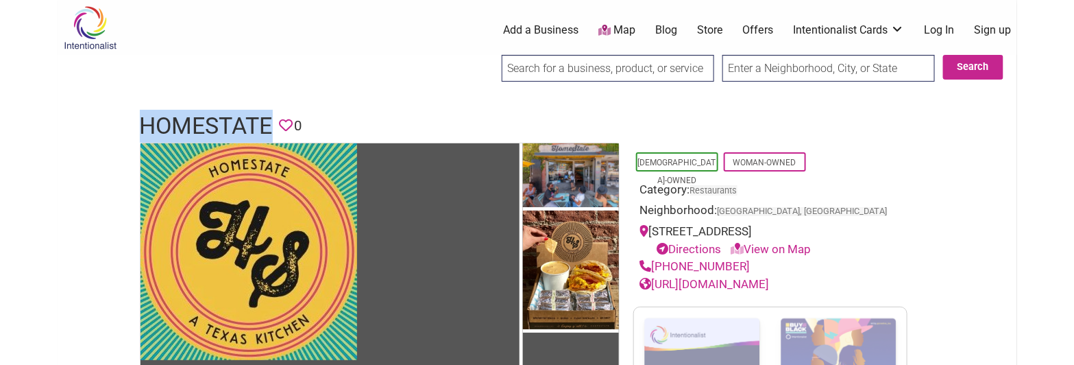
click at [241, 123] on h1 "HomeState" at bounding box center [206, 126] width 133 height 33
copy h1 "HomeState"
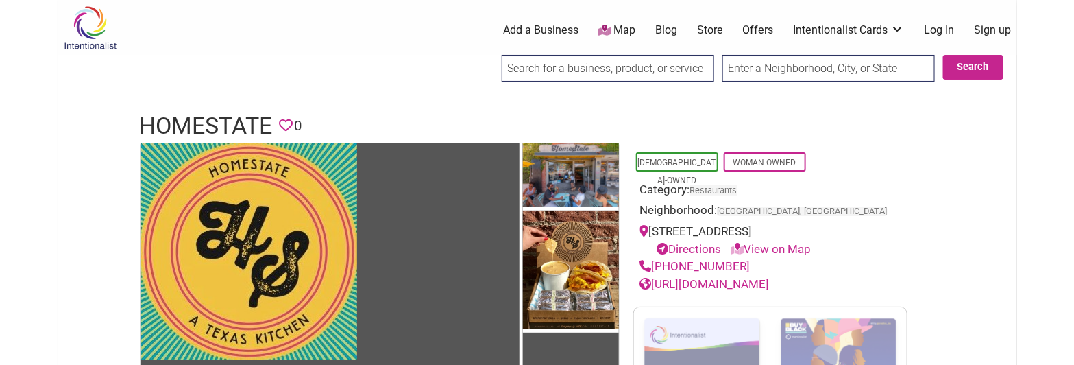
drag, startPoint x: 783, startPoint y: 265, endPoint x: 754, endPoint y: 268, distance: 29.7
click at [768, 265] on div "(323) 906-1122" at bounding box center [770, 267] width 260 height 18
drag, startPoint x: 748, startPoint y: 264, endPoint x: 654, endPoint y: 267, distance: 94.6
click at [654, 267] on div "(323) 906-1122" at bounding box center [770, 267] width 260 height 18
copy link "(323) 906-1122"
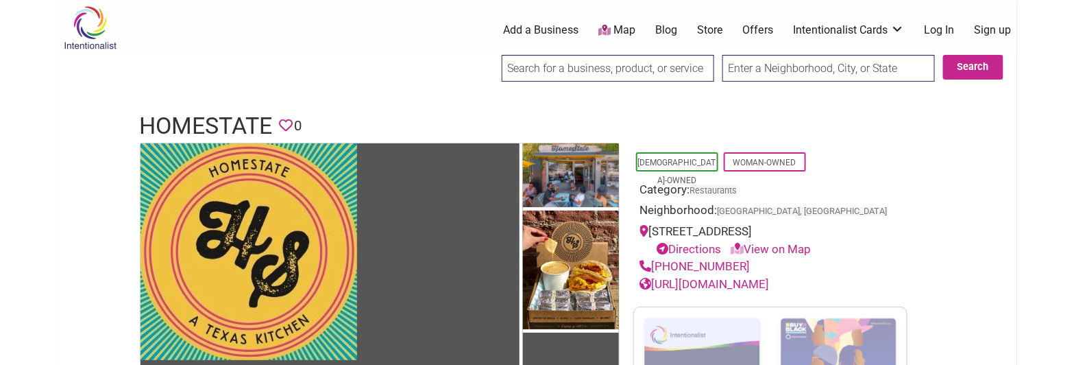
click at [740, 284] on link "http://www.myhomestate.com/" at bounding box center [705, 284] width 130 height 14
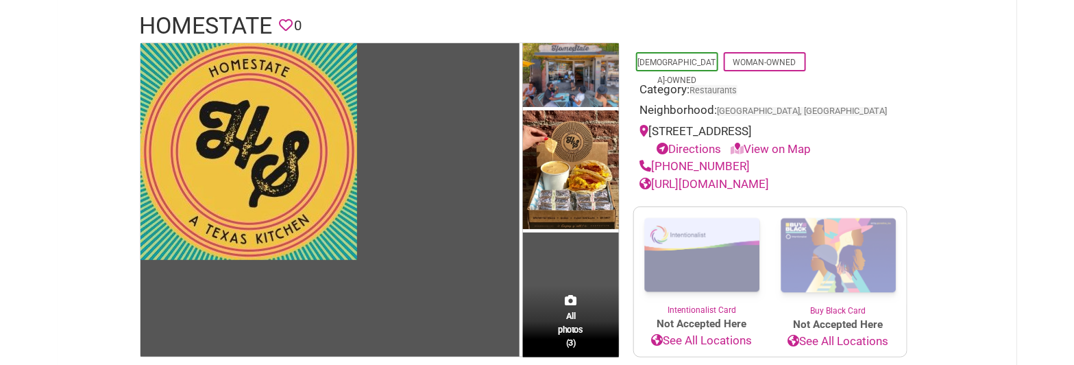
drag, startPoint x: 385, startPoint y: 77, endPoint x: 374, endPoint y: 146, distance: 69.4
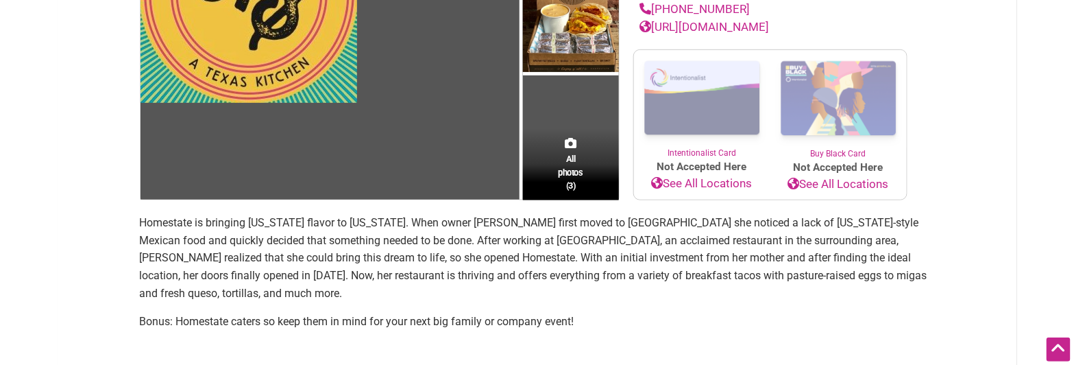
drag, startPoint x: 28, startPoint y: 140, endPoint x: 39, endPoint y: 175, distance: 36.0
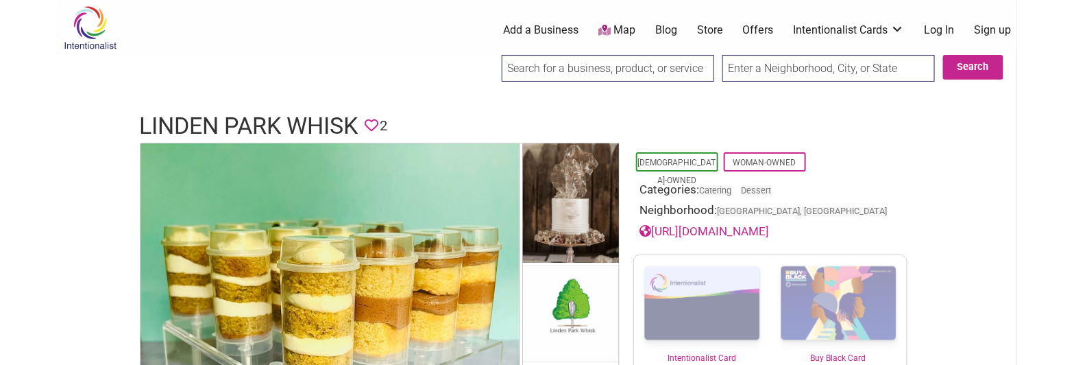
click at [246, 128] on h1 "Linden Park Whisk" at bounding box center [249, 126] width 219 height 33
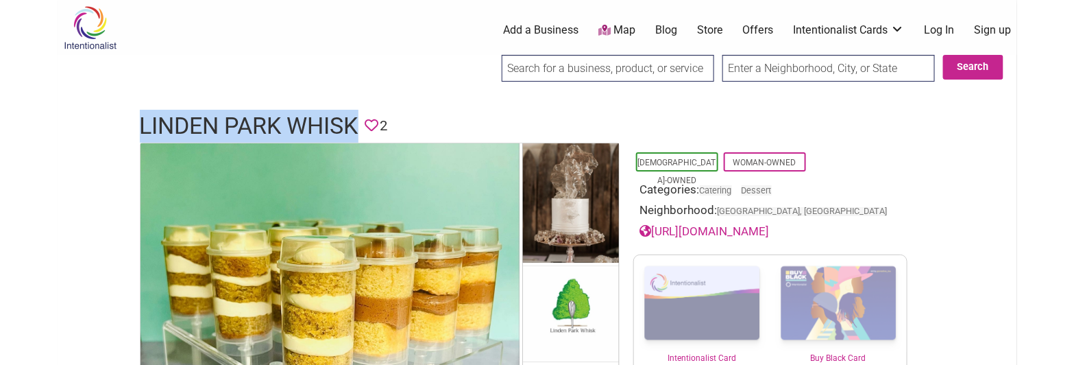
click at [246, 128] on h1 "Linden Park Whisk" at bounding box center [249, 126] width 219 height 33
copy h1 "Linden Park Whisk"
click at [768, 230] on link "[URL][DOMAIN_NAME]" at bounding box center [705, 231] width 130 height 14
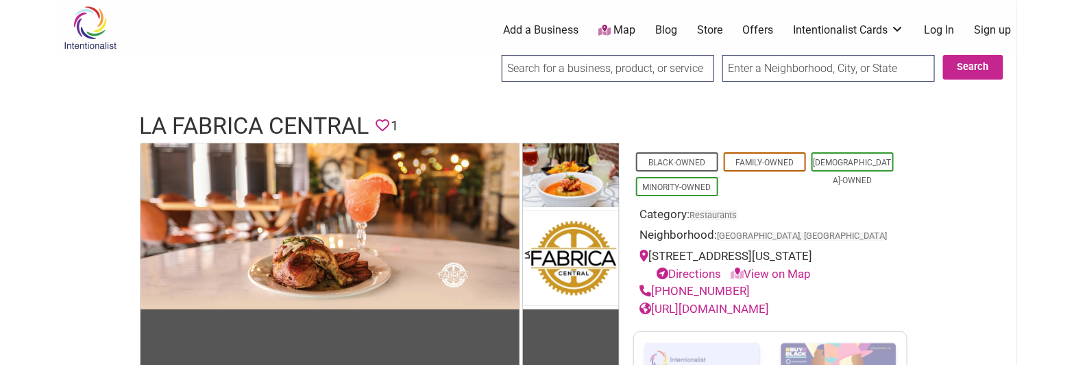
click at [291, 125] on h1 "La Fabrica Central" at bounding box center [255, 126] width 230 height 33
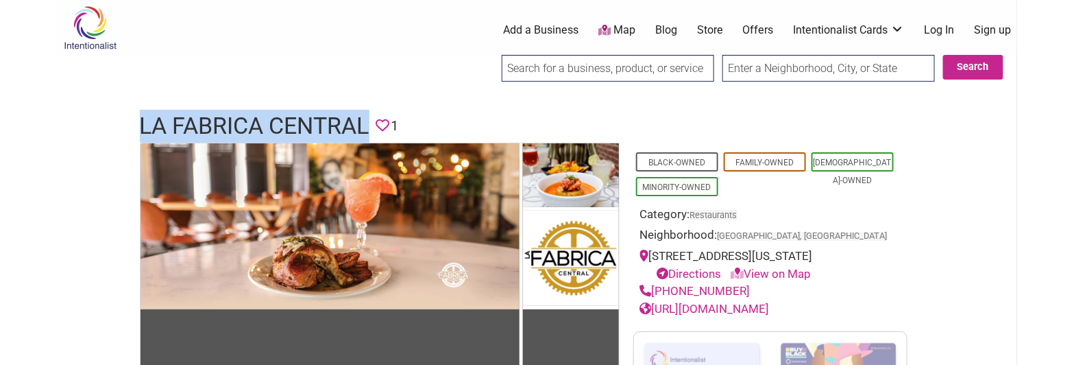
click at [291, 125] on h1 "La Fabrica Central" at bounding box center [255, 126] width 230 height 33
copy h1 "La Fabrica Central"
drag, startPoint x: 745, startPoint y: 293, endPoint x: 654, endPoint y: 286, distance: 91.4
click at [654, 286] on div "[PHONE_NUMBER]" at bounding box center [770, 291] width 260 height 18
copy link "(857) 706-1125"
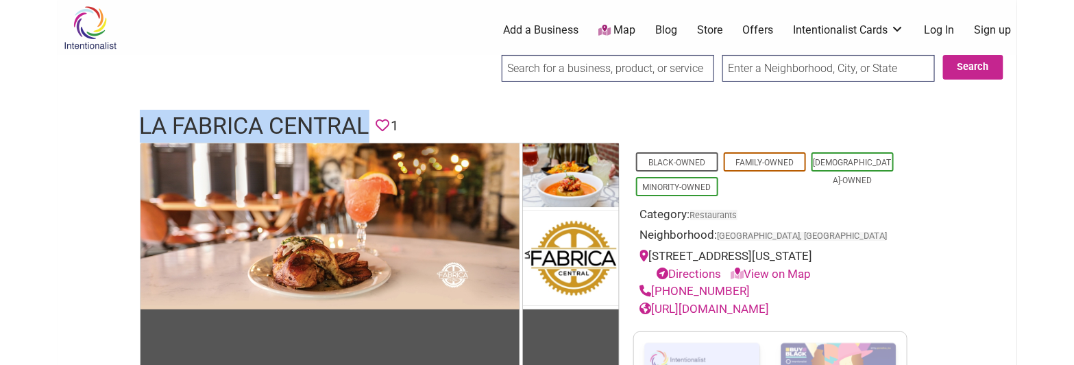
click at [770, 308] on link "https://www.lafabricacentral.com/" at bounding box center [705, 309] width 130 height 14
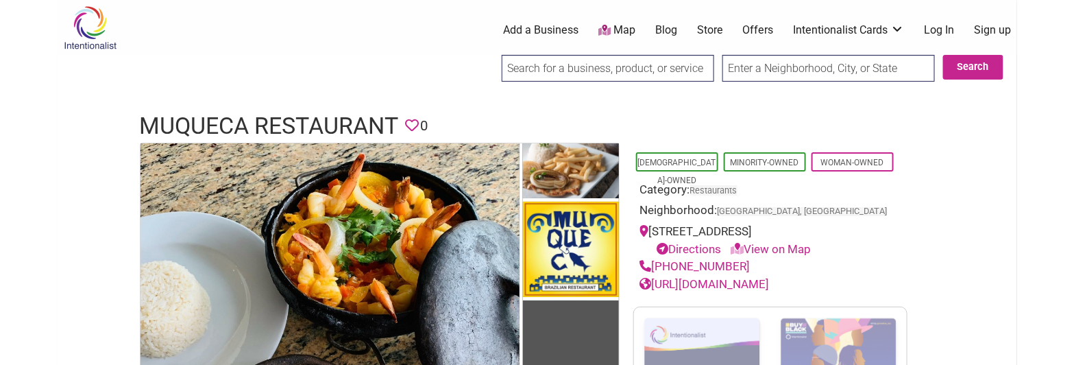
click at [186, 127] on h1 "Muqueca Restaurant" at bounding box center [269, 126] width 259 height 33
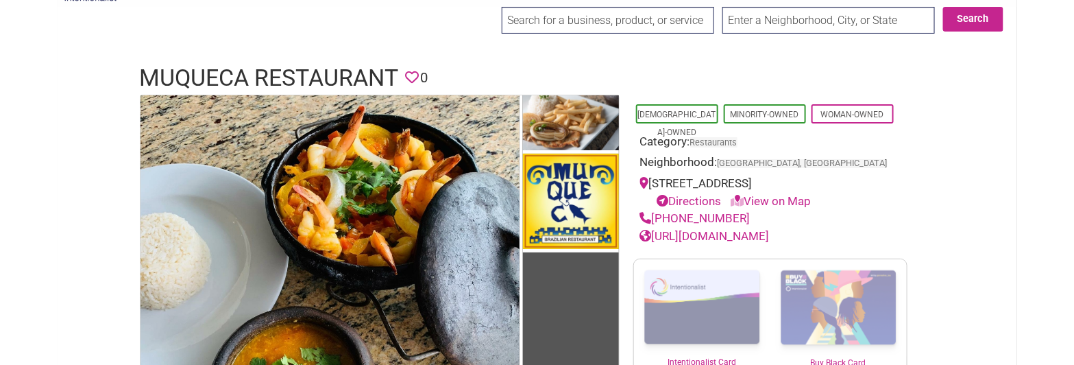
drag, startPoint x: 130, startPoint y: 112, endPoint x: 123, endPoint y: 156, distance: 44.4
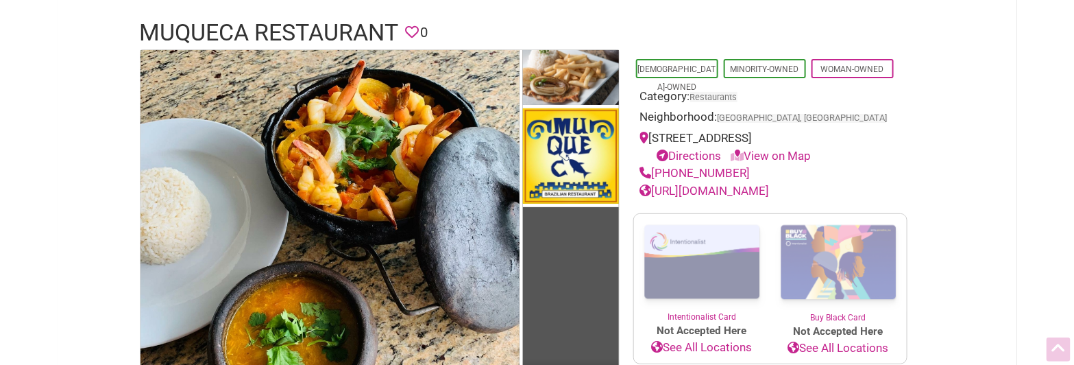
drag, startPoint x: 99, startPoint y: 125, endPoint x: 91, endPoint y: 175, distance: 49.9
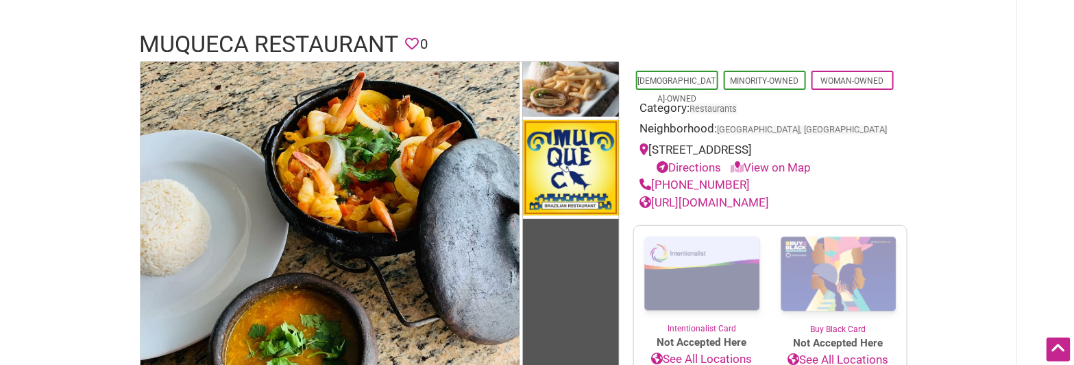
scroll to position [0, 0]
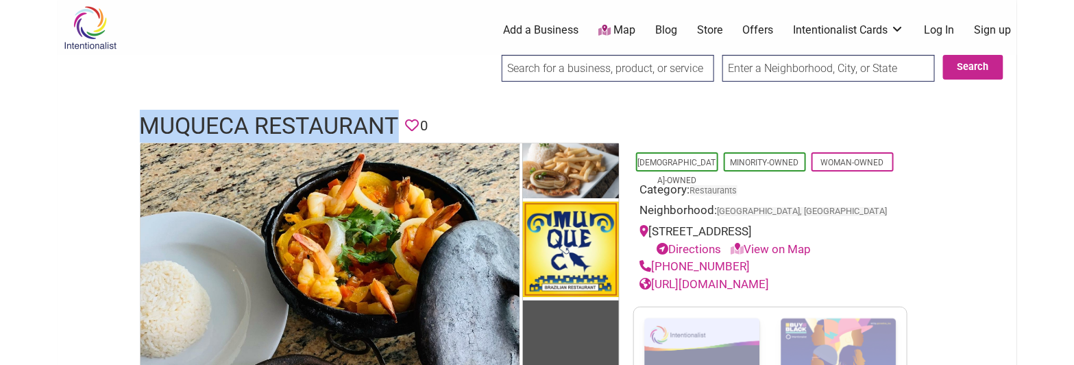
drag, startPoint x: 142, startPoint y: 119, endPoint x: 402, endPoint y: 111, distance: 259.9
click at [402, 111] on div "Muqueca Restaurant Favorite 0" at bounding box center [537, 126] width 822 height 33
copy h1 "Muqueca Restaurant"
drag, startPoint x: 742, startPoint y: 268, endPoint x: 655, endPoint y: 263, distance: 87.2
click at [655, 263] on div "(617) 354-3296" at bounding box center [770, 267] width 260 height 18
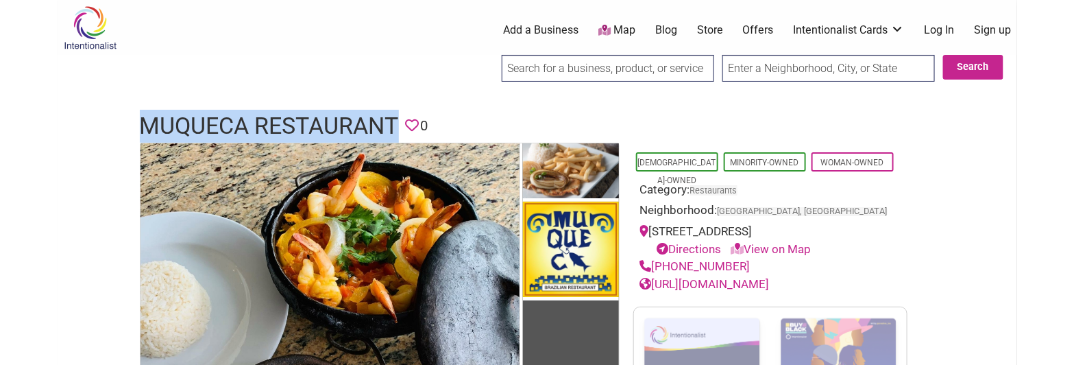
copy link "(617) 354-3296"
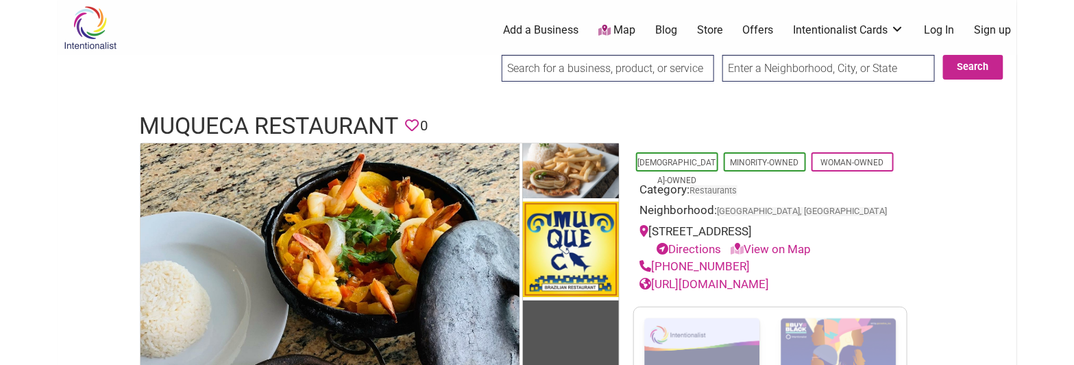
click at [770, 283] on link "https://www.muquecarestaurant.com/" at bounding box center [705, 284] width 130 height 14
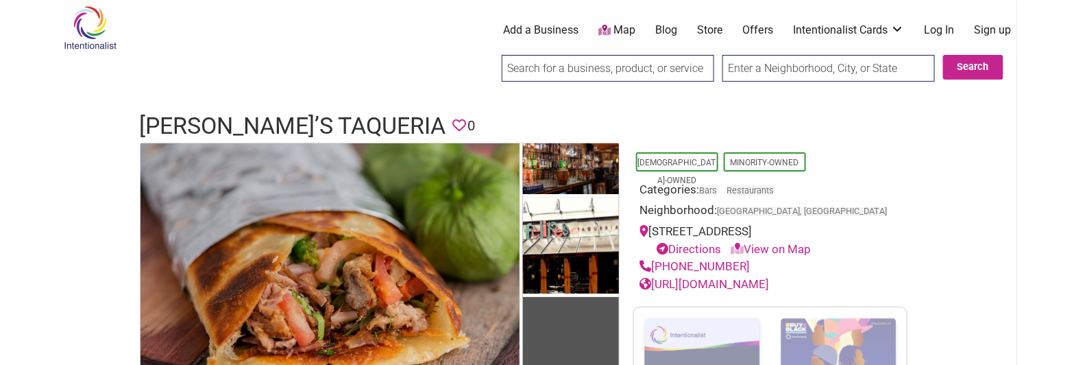
click at [770, 279] on link "[URL][DOMAIN_NAME]" at bounding box center [705, 284] width 130 height 14
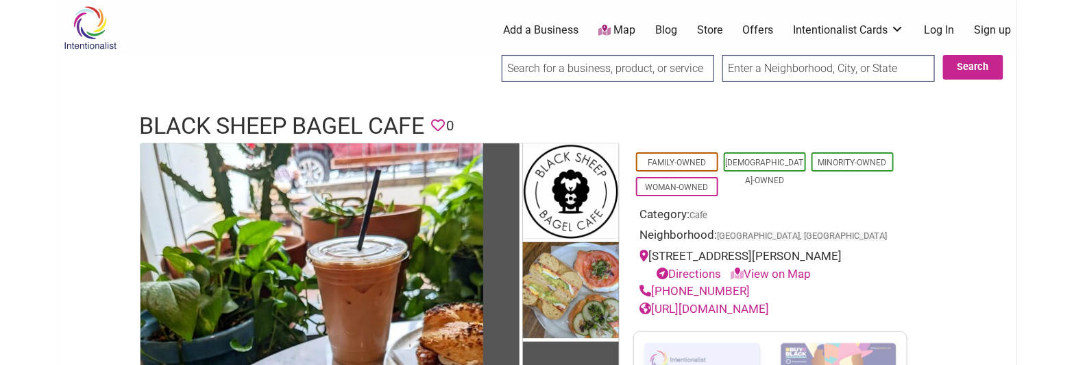
click at [267, 120] on h1 "Black Sheep Bagel Cafe" at bounding box center [282, 126] width 285 height 33
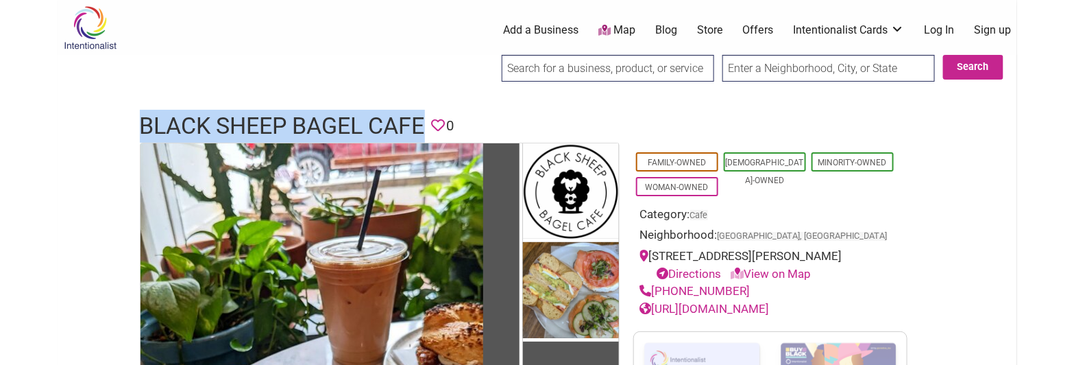
click at [267, 120] on h1 "Black Sheep Bagel Cafe" at bounding box center [282, 126] width 285 height 33
copy h1 "Black Sheep Bagel Cafe"
drag, startPoint x: 763, startPoint y: 291, endPoint x: 654, endPoint y: 289, distance: 109.0
click at [654, 289] on div "(617) 945-2189" at bounding box center [770, 291] width 260 height 18
copy link "(617) 945-2189"
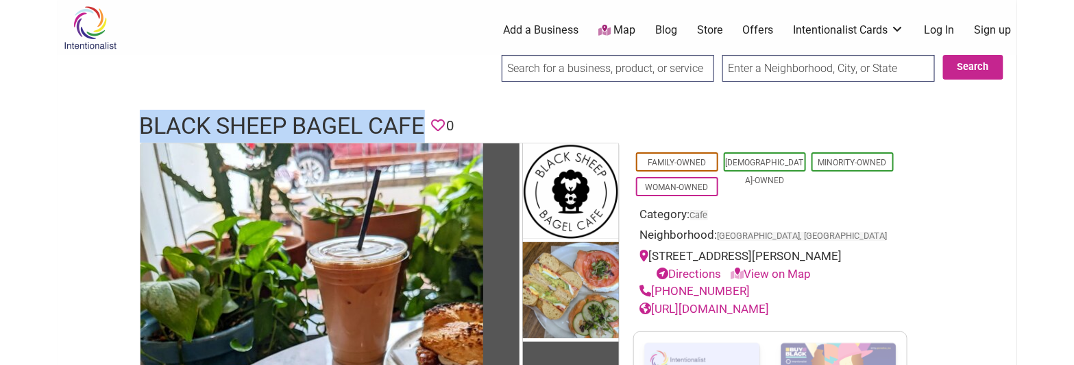
click at [770, 310] on link "https://www.blacksheepbagelcafe.com/" at bounding box center [705, 309] width 130 height 14
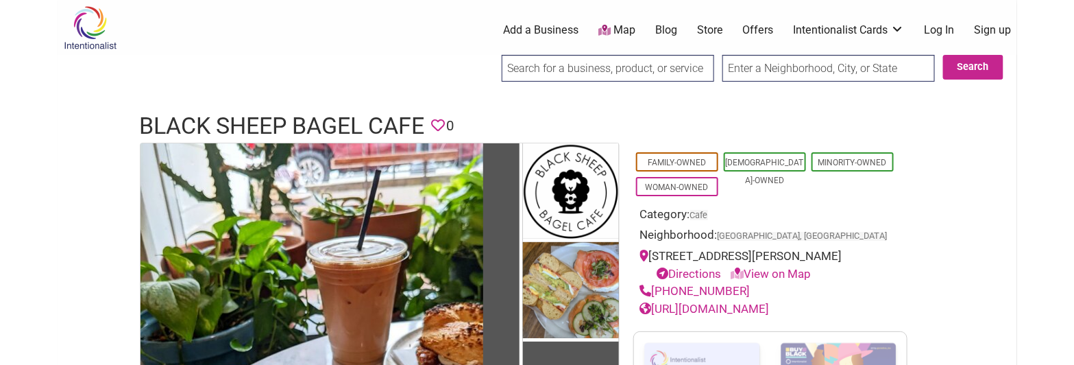
click at [286, 118] on h1 "Black Sheep Bagel Cafe" at bounding box center [282, 126] width 285 height 33
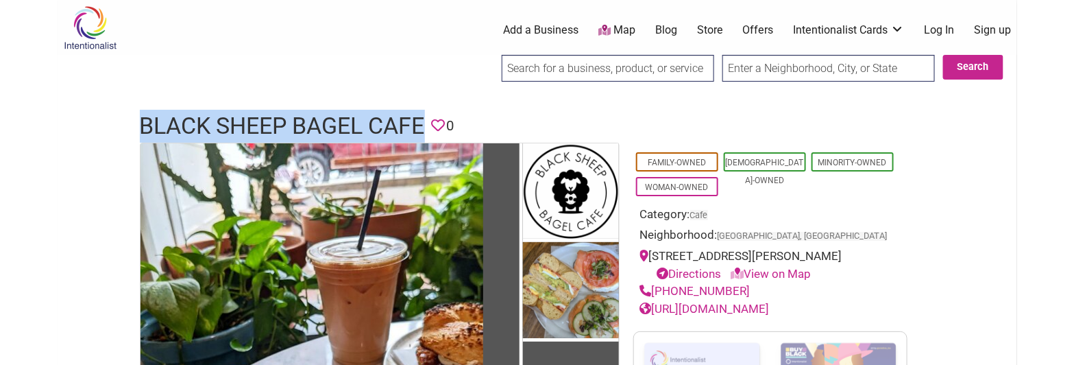
click at [286, 118] on h1 "Black Sheep Bagel Cafe" at bounding box center [282, 126] width 285 height 33
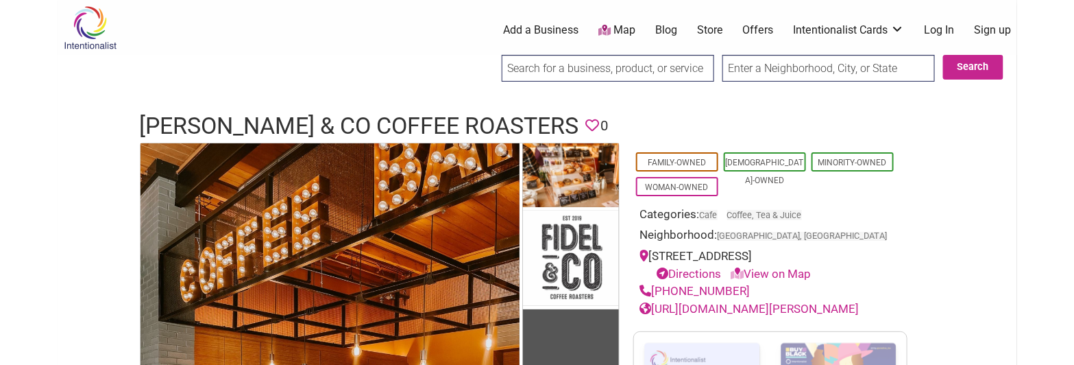
click at [289, 118] on h1 "[PERSON_NAME] & Co Coffee Roasters" at bounding box center [359, 126] width 439 height 33
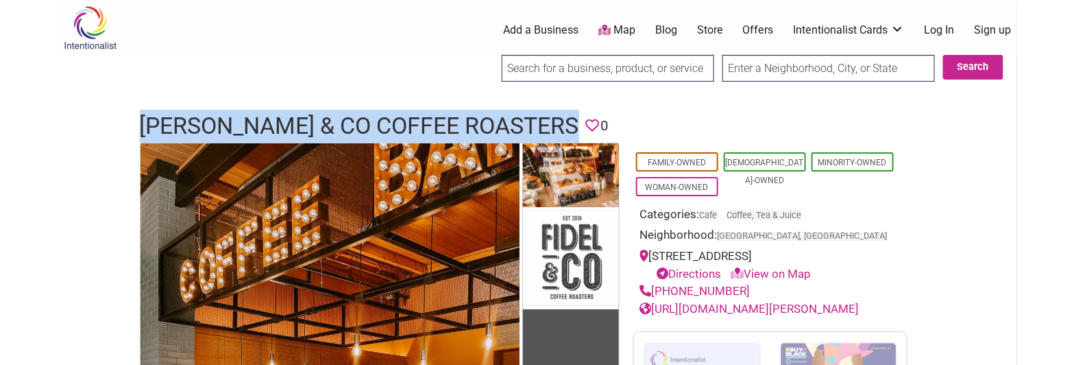
click at [289, 118] on h1 "[PERSON_NAME] & Co Coffee Roasters" at bounding box center [359, 126] width 439 height 33
copy h1 "[PERSON_NAME] & Co Coffee Roasters"
drag, startPoint x: 752, startPoint y: 284, endPoint x: 655, endPoint y: 293, distance: 97.0
click at [655, 293] on div "[PHONE_NUMBER]" at bounding box center [770, 291] width 260 height 18
copy link "[PHONE_NUMBER]"
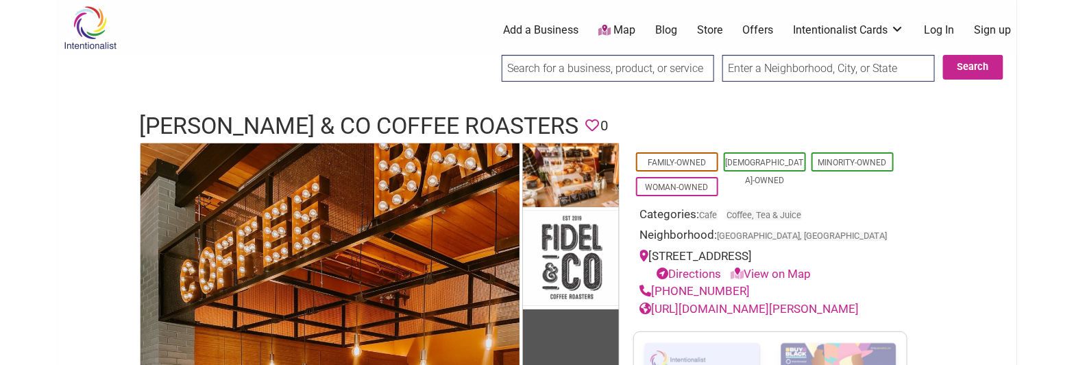
click at [654, 256] on div "500 Shall Ave ste b, Little Rock, AR 72202 Directions View on Map" at bounding box center [770, 264] width 260 height 35
drag, startPoint x: 652, startPoint y: 256, endPoint x: 862, endPoint y: 254, distance: 210.4
click at [862, 254] on div "500 Shall Ave ste b, Little Rock, AR 72202 Directions View on Map" at bounding box center [770, 264] width 260 height 35
click at [738, 307] on link "https://www.fidel.coffee/" at bounding box center [749, 309] width 219 height 14
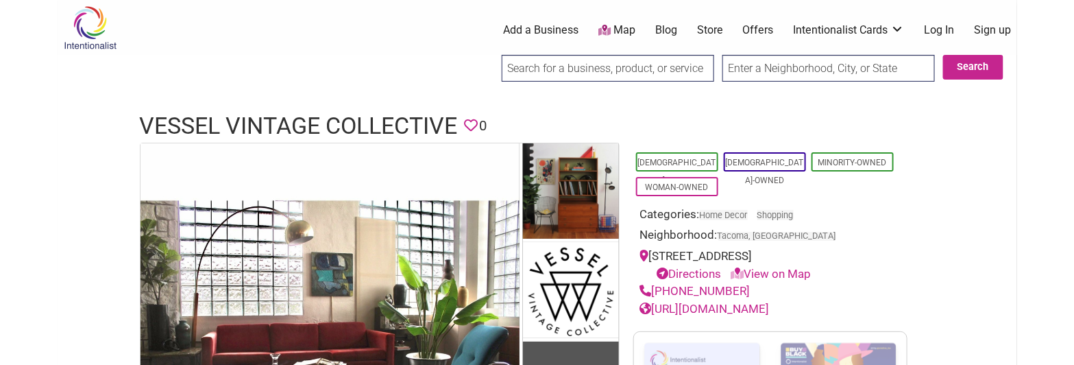
click at [250, 114] on h1 "Vessel Vintage Collective" at bounding box center [299, 126] width 318 height 33
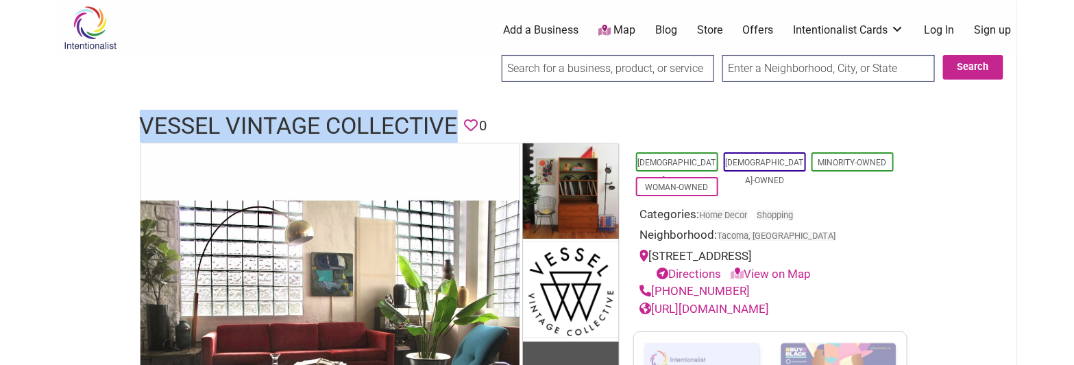
click at [250, 114] on h1 "Vessel Vintage Collective" at bounding box center [299, 126] width 318 height 33
copy h1 "Vessel Vintage Collective"
drag, startPoint x: 741, startPoint y: 287, endPoint x: 652, endPoint y: 283, distance: 88.5
click at [652, 283] on div "(253) 272-2070" at bounding box center [770, 291] width 260 height 18
copy link "(253) 272-2070"
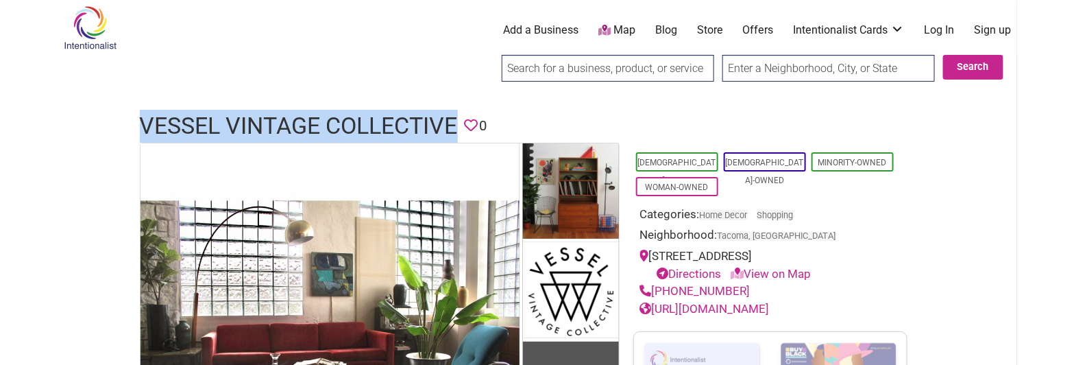
click at [733, 308] on link "https://www.vesselvintagecollective.com/" at bounding box center [705, 309] width 130 height 14
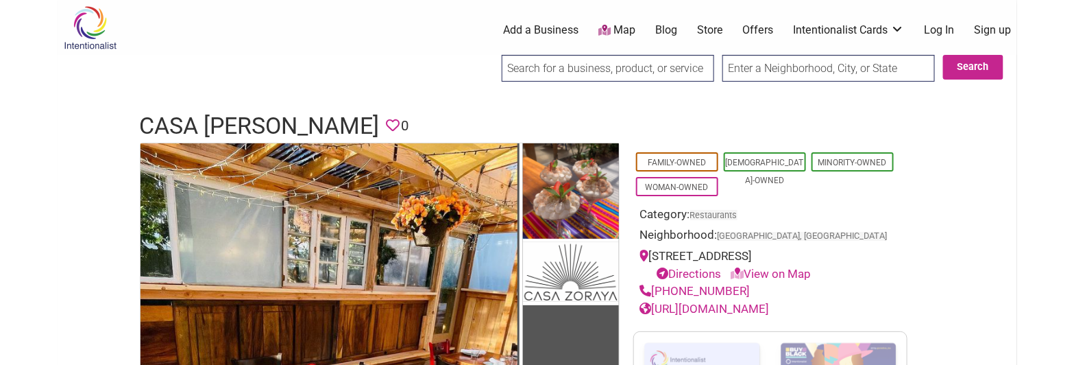
click at [242, 111] on h1 "Casa [PERSON_NAME]" at bounding box center [260, 126] width 240 height 33
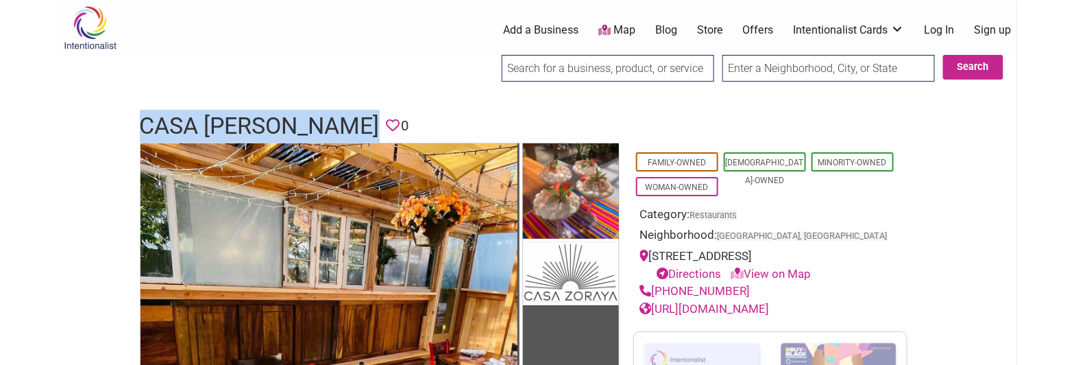
click at [242, 111] on h1 "Casa [PERSON_NAME]" at bounding box center [260, 126] width 240 height 33
copy h1 "Casa Zoraya"
drag, startPoint x: 770, startPoint y: 291, endPoint x: 655, endPoint y: 293, distance: 114.5
click at [655, 293] on div "(503) 384-2455" at bounding box center [770, 291] width 260 height 18
copy link "(503) 384-2455"
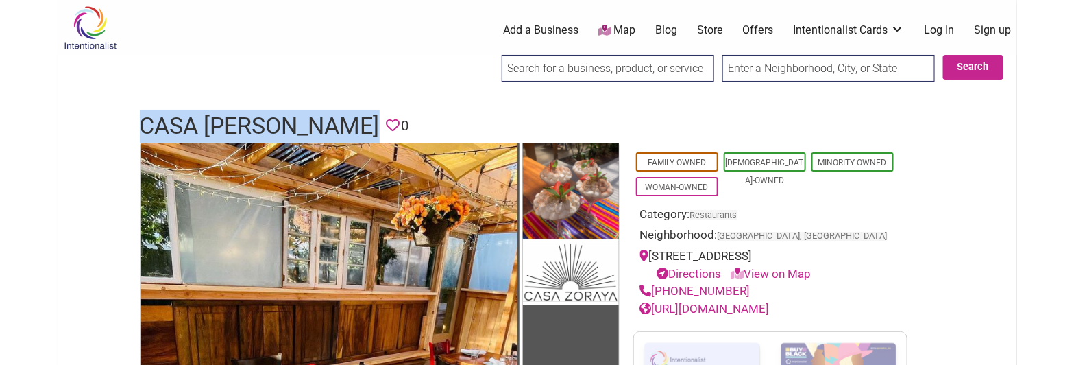
click at [770, 308] on link "https://www.casazorayapdx.com/" at bounding box center [705, 309] width 130 height 14
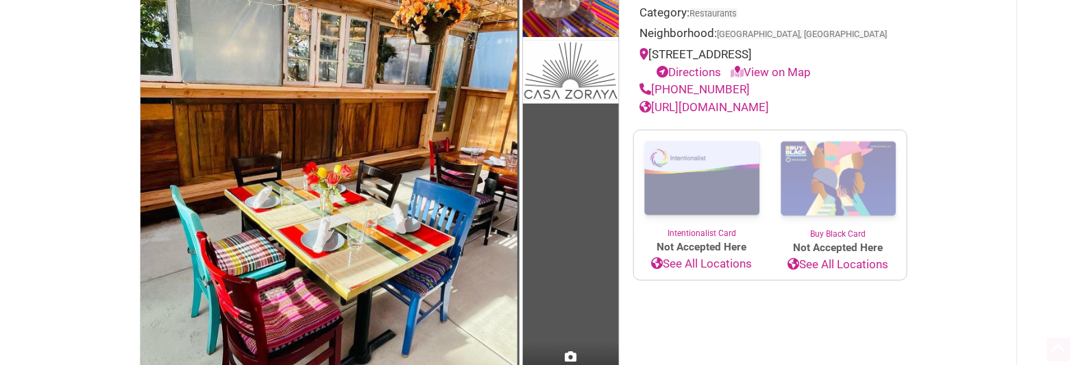
drag, startPoint x: 798, startPoint y: 134, endPoint x: 807, endPoint y: 219, distance: 86.1
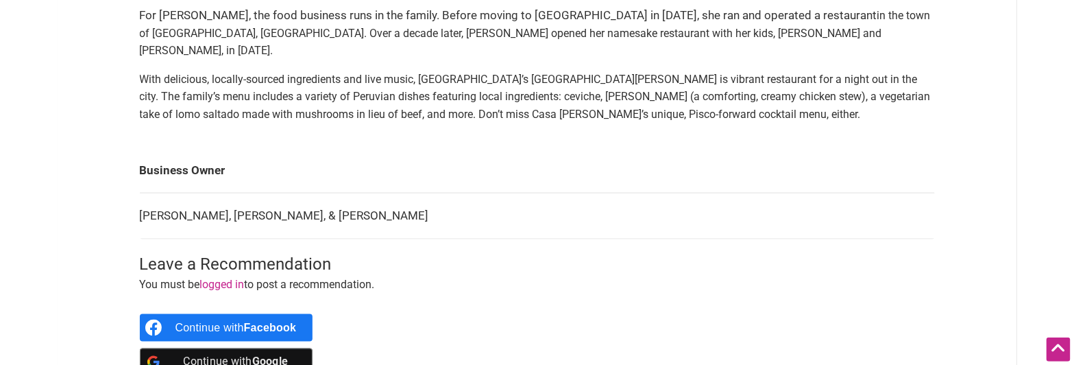
drag, startPoint x: 874, startPoint y: 163, endPoint x: 846, endPoint y: 210, distance: 54.8
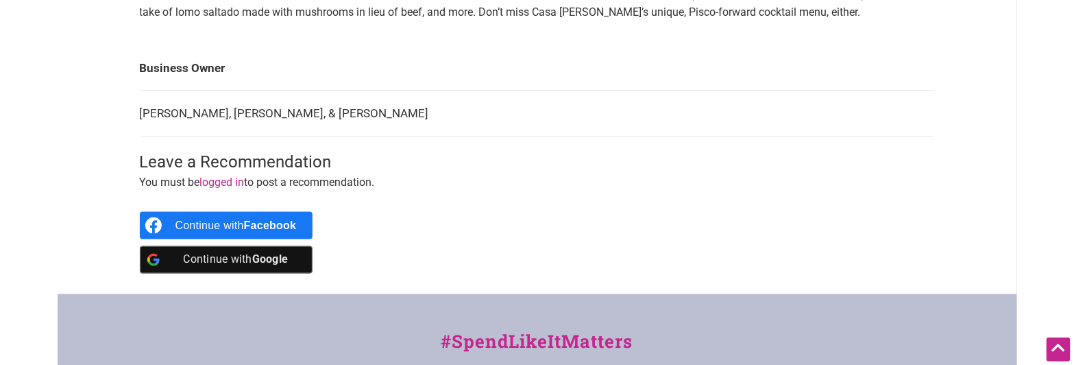
drag, startPoint x: 457, startPoint y: 134, endPoint x: 475, endPoint y: 193, distance: 60.9
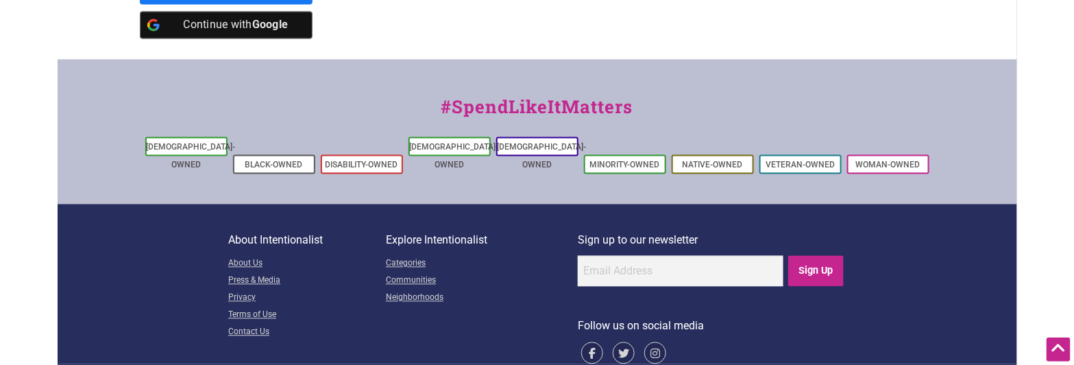
drag, startPoint x: 504, startPoint y: 210, endPoint x: 494, endPoint y: 243, distance: 34.3
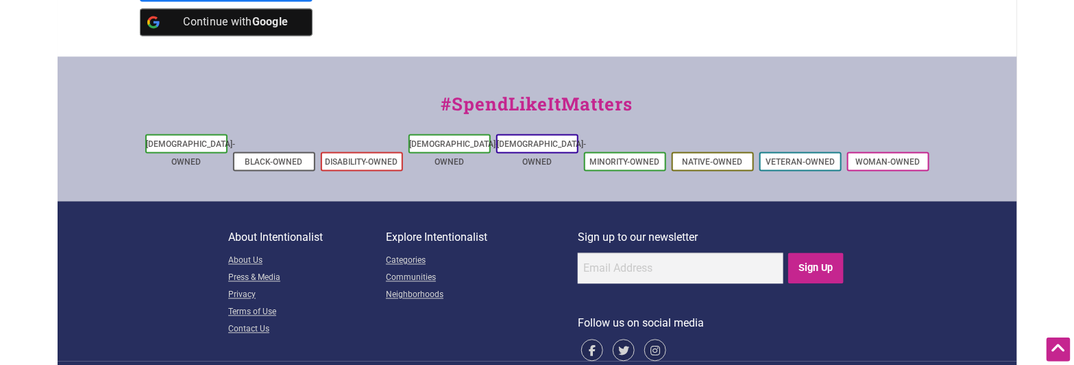
drag, startPoint x: 514, startPoint y: 282, endPoint x: 514, endPoint y: 308, distance: 26.7
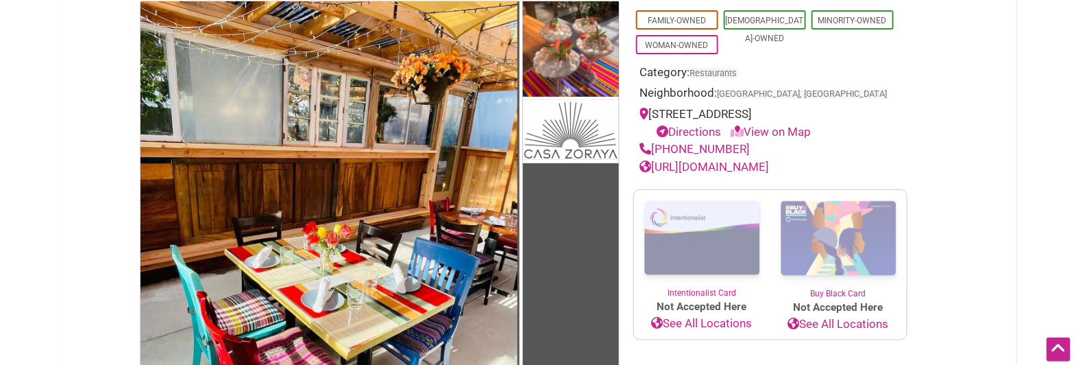
scroll to position [0, 0]
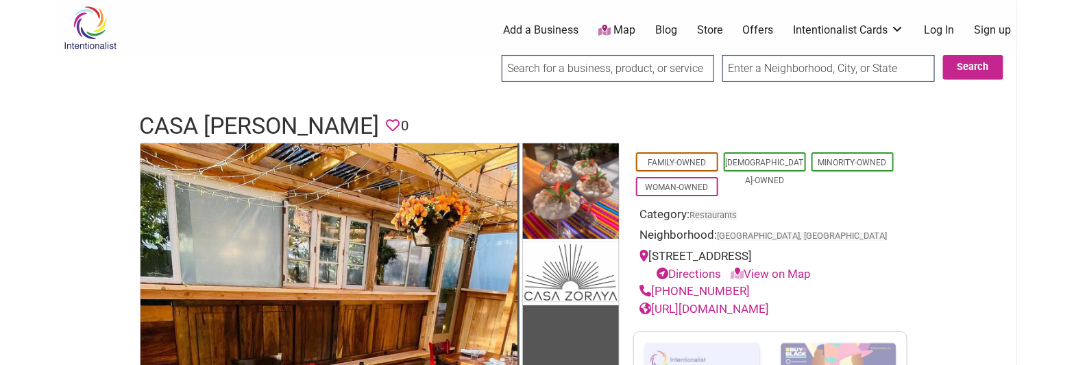
drag, startPoint x: 493, startPoint y: 299, endPoint x: 533, endPoint y: 92, distance: 210.8
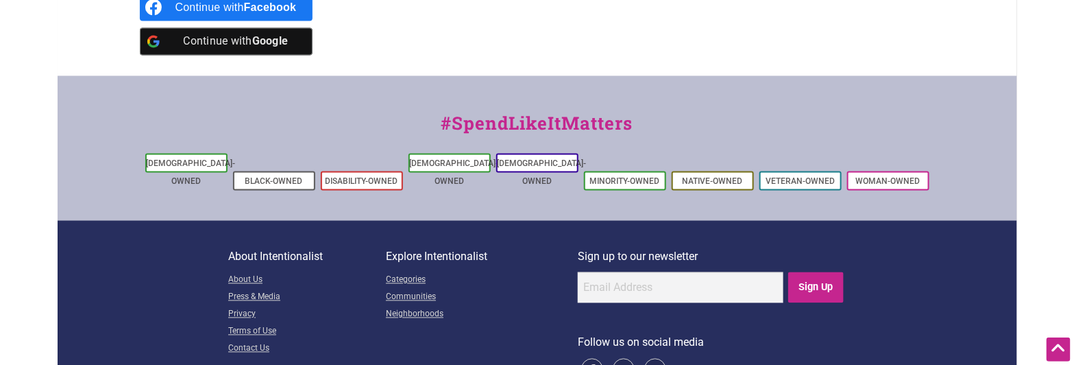
scroll to position [962, 0]
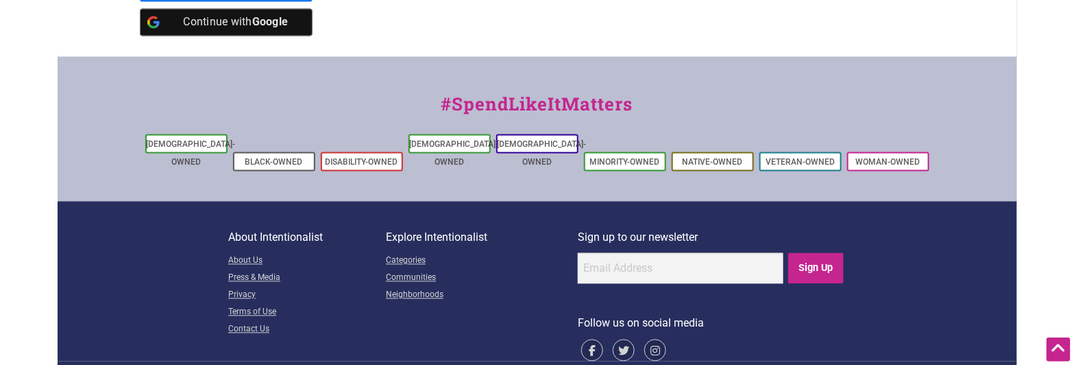
drag, startPoint x: 441, startPoint y: 75, endPoint x: 450, endPoint y: 169, distance: 95.0
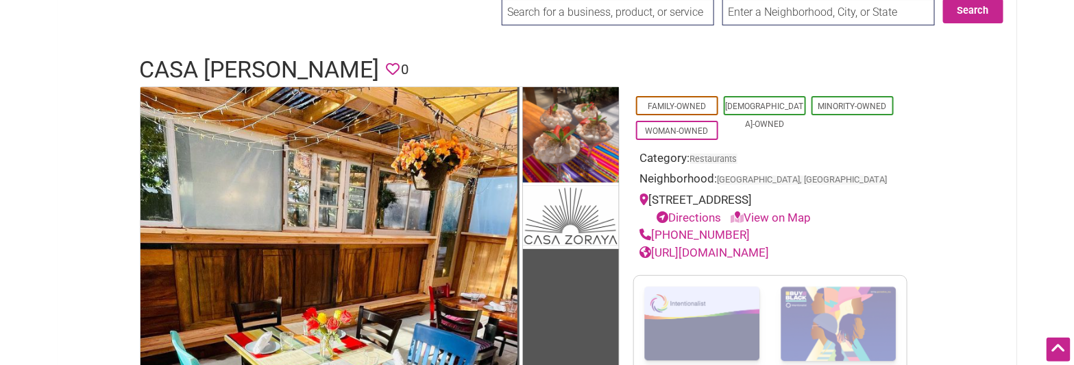
scroll to position [0, 0]
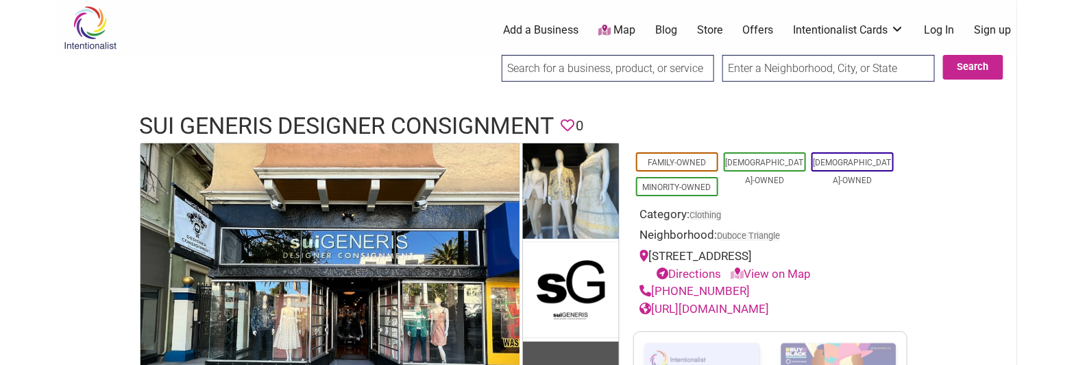
click at [243, 125] on h1 "Sui Generis Designer Consignment" at bounding box center [347, 126] width 415 height 33
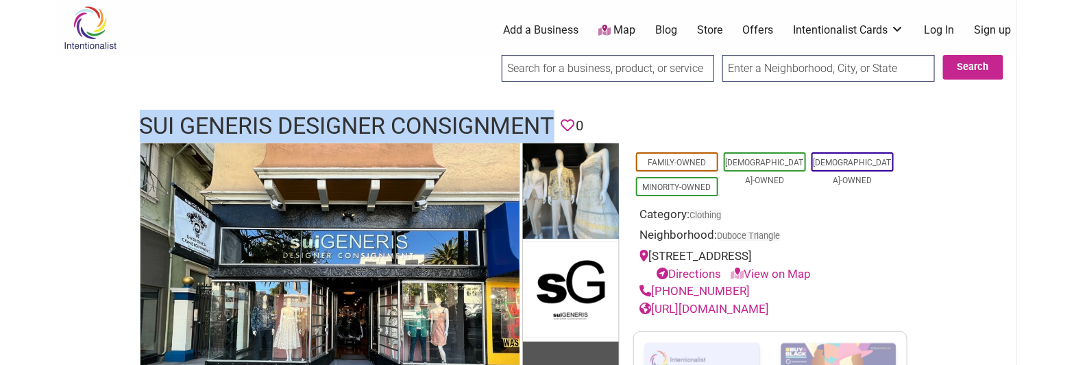
click at [243, 125] on h1 "Sui Generis Designer Consignment" at bounding box center [347, 126] width 415 height 33
copy h1 "Sui Generis Designer Consignment"
drag, startPoint x: 739, startPoint y: 289, endPoint x: 654, endPoint y: 286, distance: 85.1
click at [654, 286] on div "(415) 437-2231" at bounding box center [770, 291] width 260 height 18
copy link "(415) 437-2231"
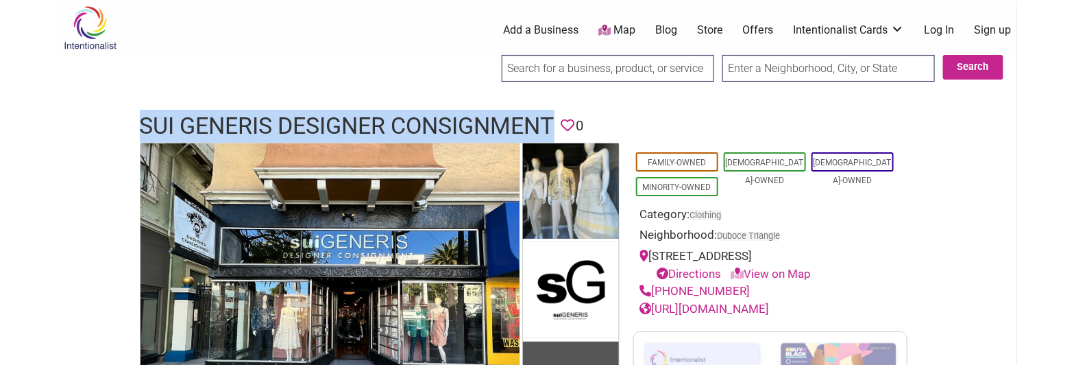
click at [770, 311] on link "https://suigenerisconsignment.com/" at bounding box center [705, 309] width 130 height 14
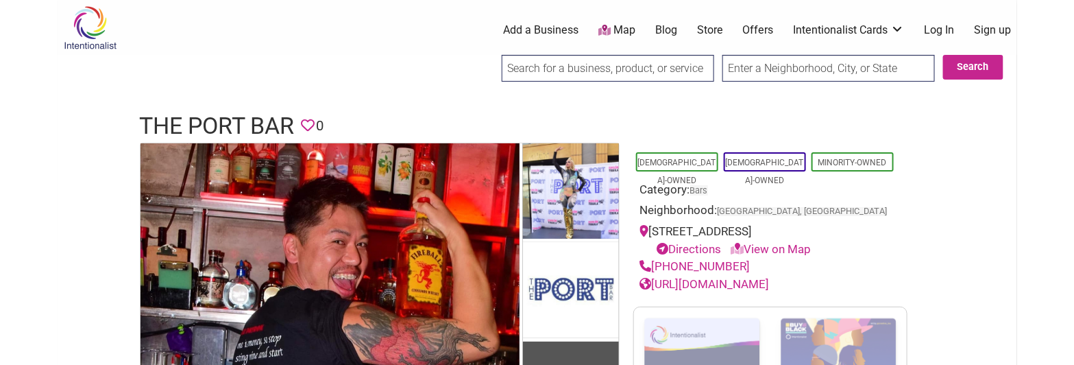
click at [220, 125] on h1 "The Port Bar" at bounding box center [217, 126] width 155 height 33
drag, startPoint x: 220, startPoint y: 125, endPoint x: 197, endPoint y: 122, distance: 22.9
click at [197, 122] on h1 "The Port Bar" at bounding box center [217, 126] width 155 height 33
click at [197, 121] on h1 "The Port Bar" at bounding box center [217, 126] width 155 height 33
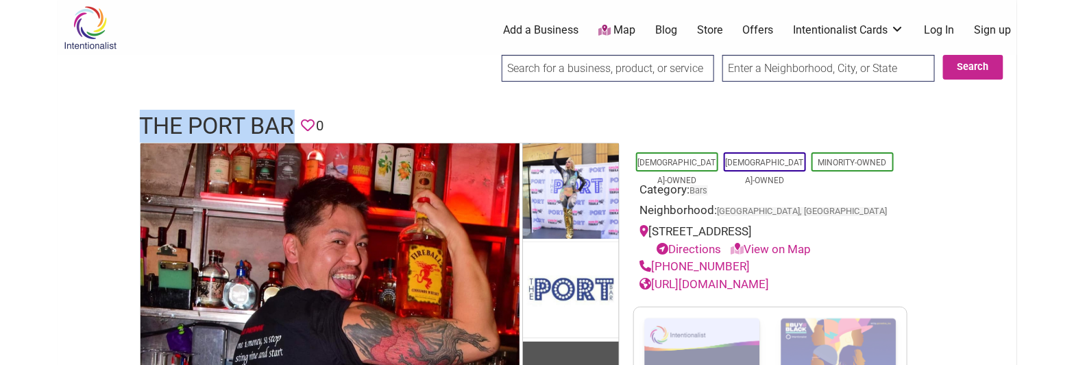
click at [197, 121] on h1 "The Port Bar" at bounding box center [217, 126] width 155 height 33
copy h1 "The Port Bar"
drag, startPoint x: 744, startPoint y: 262, endPoint x: 645, endPoint y: 270, distance: 99.7
click at [645, 270] on div "(510) 823-2099" at bounding box center [770, 267] width 260 height 18
copy link "(510) 823-2099"
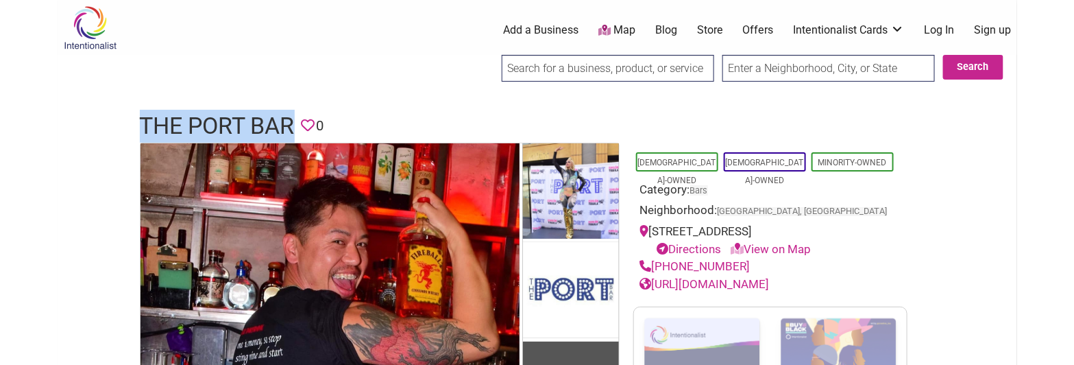
click at [770, 286] on link "https://www.portbaroakland.com/" at bounding box center [705, 284] width 130 height 14
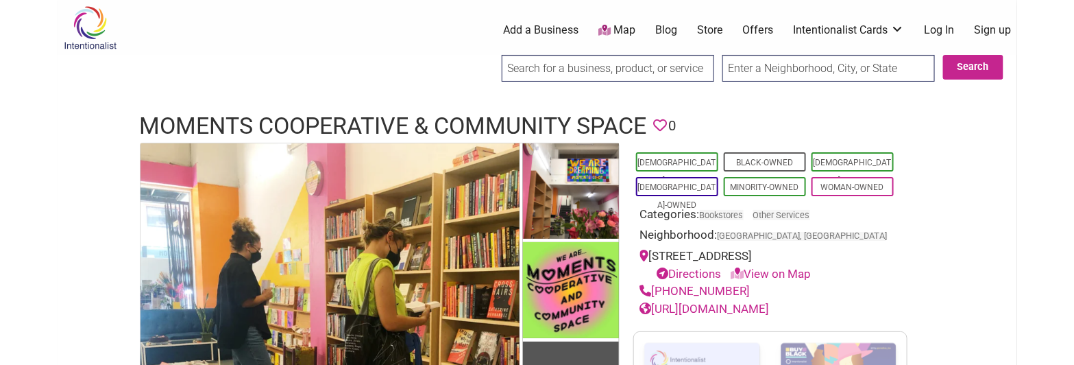
click at [299, 129] on h1 "Moments Cooperative & Community Space" at bounding box center [393, 126] width 507 height 33
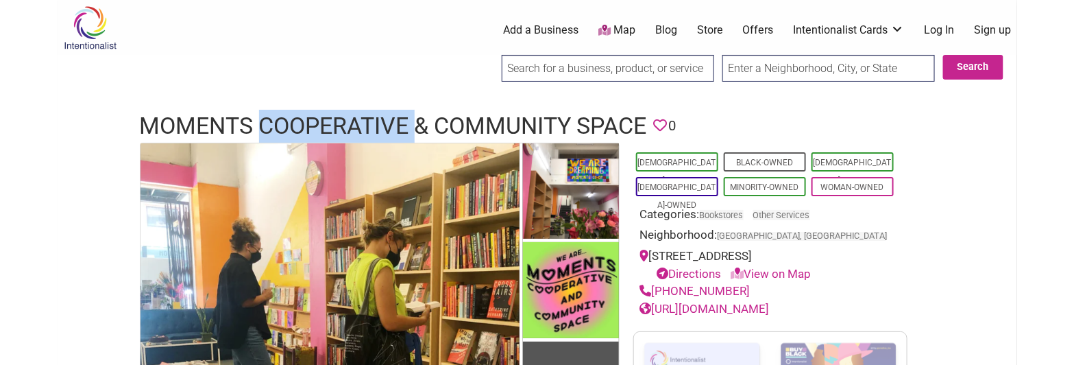
click at [299, 129] on h1 "Moments Cooperative & Community Space" at bounding box center [393, 126] width 507 height 33
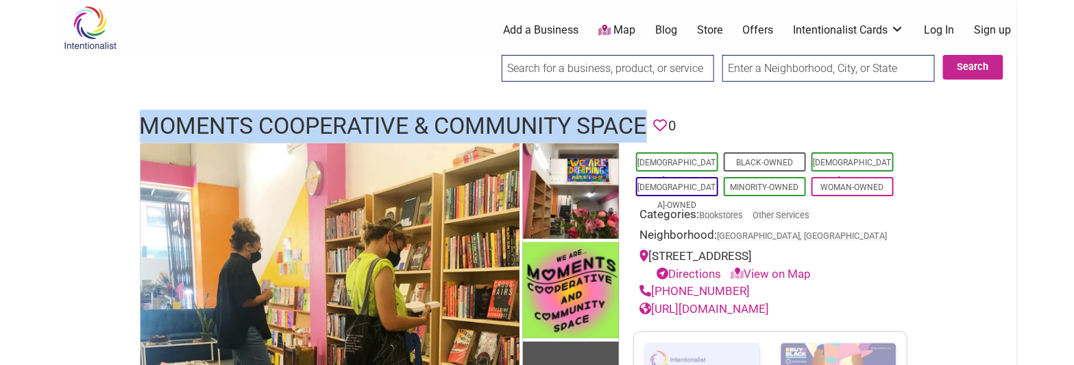
click at [299, 129] on h1 "Moments Cooperative & Community Space" at bounding box center [393, 126] width 507 height 33
copy h1 "Moments Cooperative & Community Space"
click at [343, 113] on h1 "Moments Cooperative & Community Space" at bounding box center [393, 126] width 507 height 33
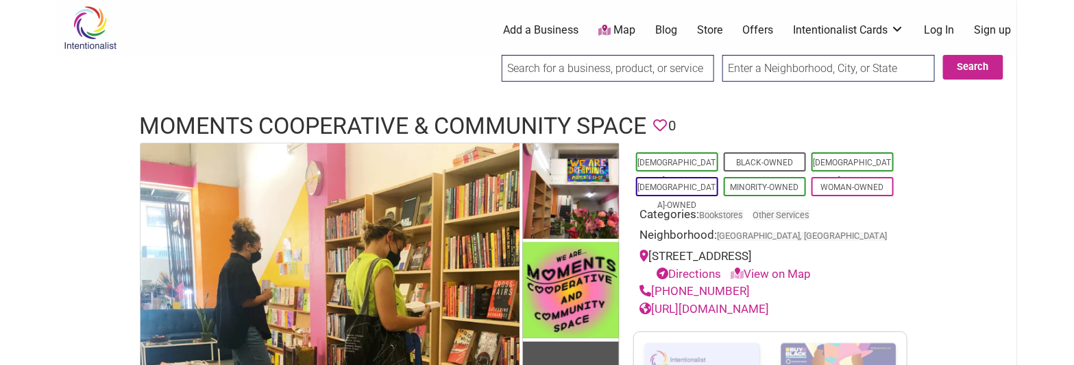
drag, startPoint x: 740, startPoint y: 288, endPoint x: 654, endPoint y: 283, distance: 86.5
click at [654, 283] on div "(510) 666-6112" at bounding box center [770, 291] width 260 height 18
copy link "(510) 666-6112"
click at [770, 306] on link "https://www.momentscooperative.com/" at bounding box center [705, 309] width 130 height 14
click at [386, 115] on h1 "Moments Cooperative & Community Space" at bounding box center [393, 126] width 507 height 33
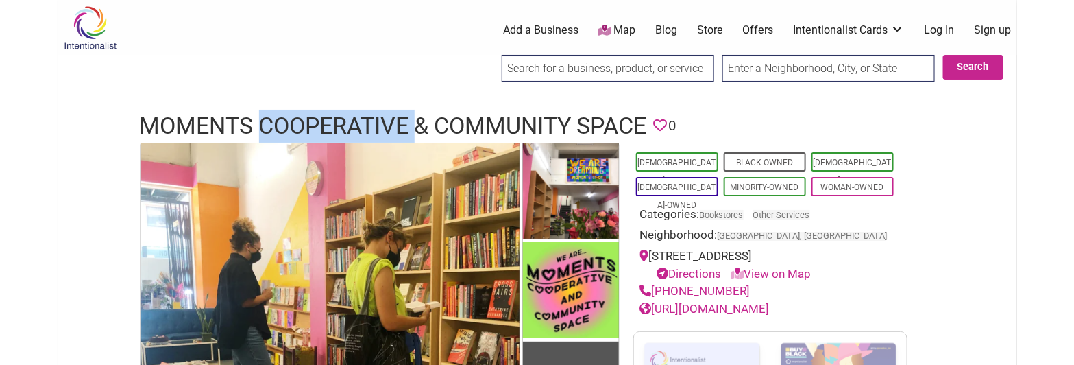
click at [386, 115] on h1 "Moments Cooperative & Community Space" at bounding box center [393, 126] width 507 height 33
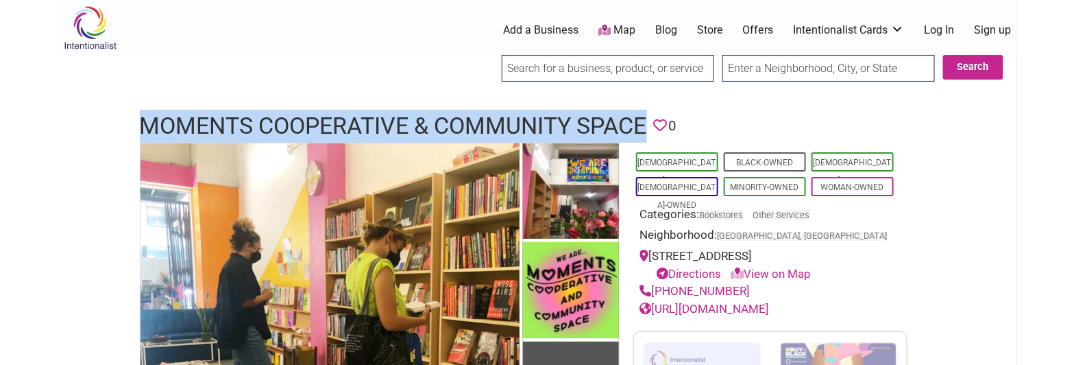
click at [386, 115] on h1 "Moments Cooperative & Community Space" at bounding box center [393, 126] width 507 height 33
